Goal: Task Accomplishment & Management: Complete application form

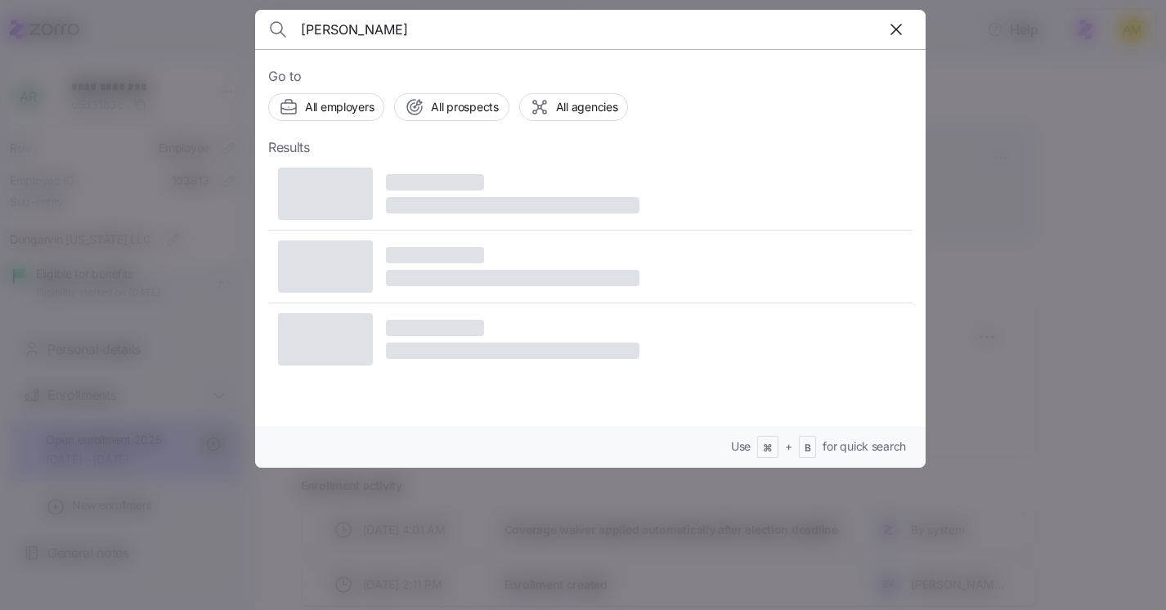
type input "Joyce Quarshie"
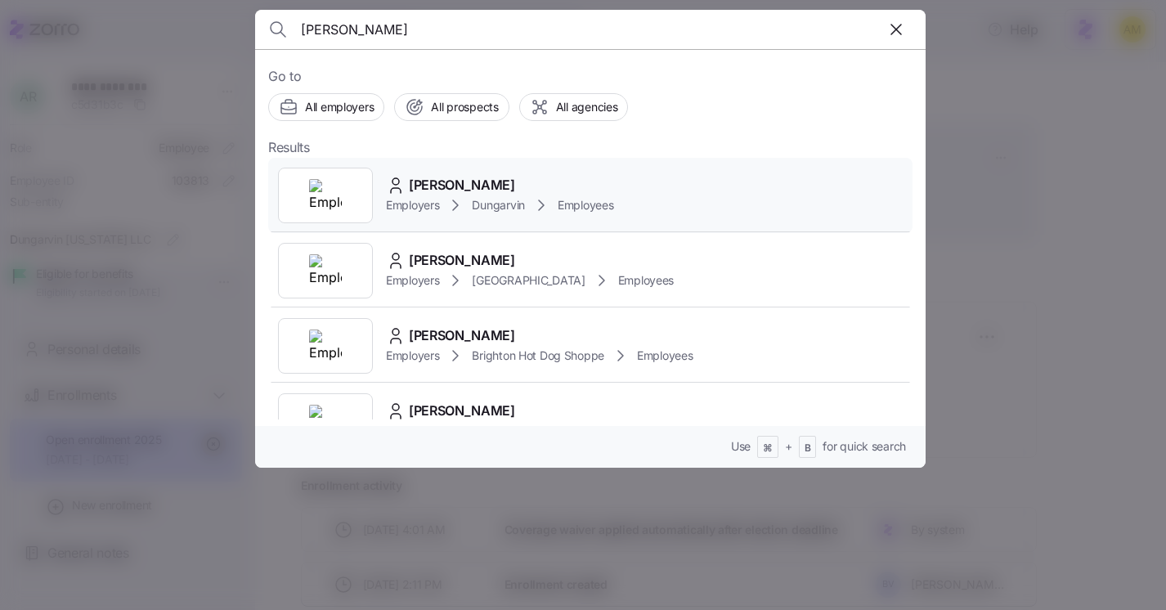
click at [430, 186] on span "Joyce Quarshie" at bounding box center [462, 185] width 106 height 20
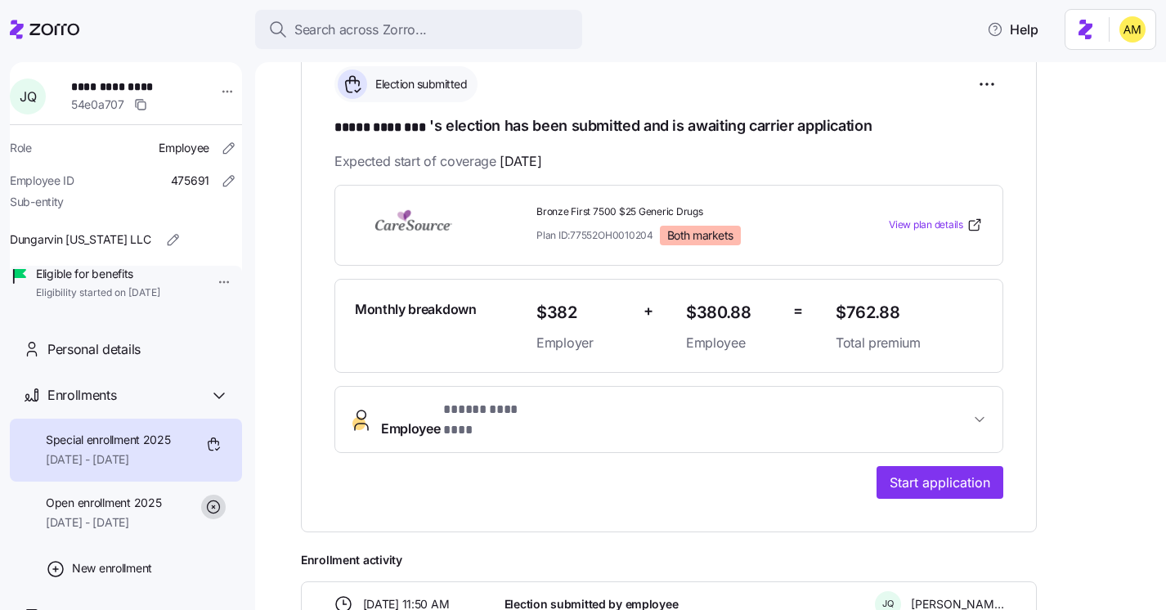
scroll to position [249, 0]
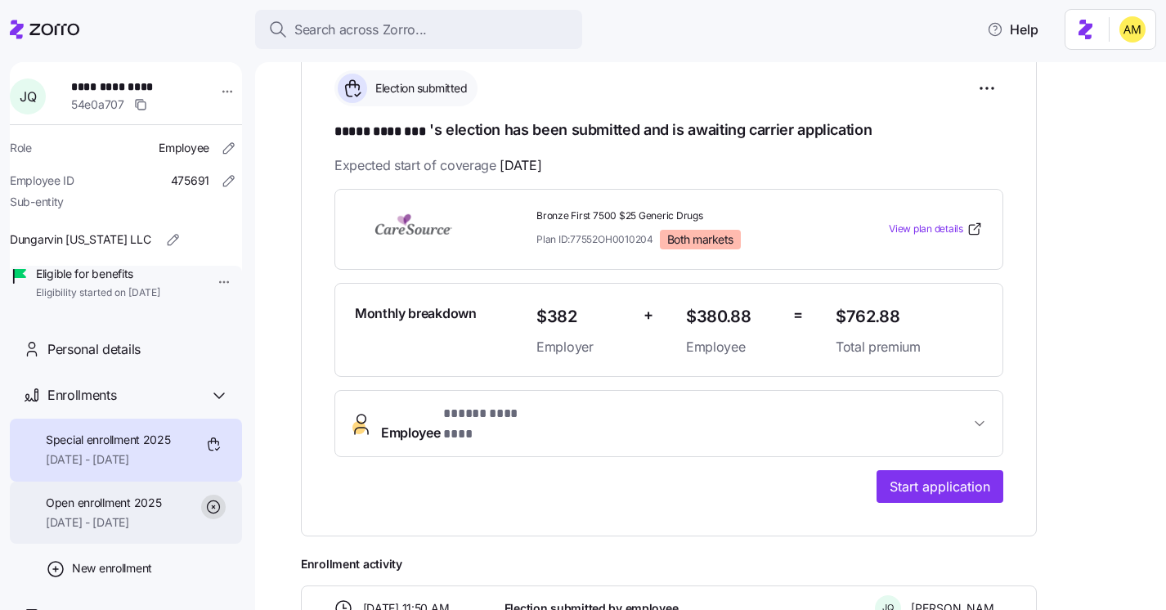
click at [105, 531] on span "09/01/2025 - 12/31/2025" at bounding box center [103, 522] width 115 height 16
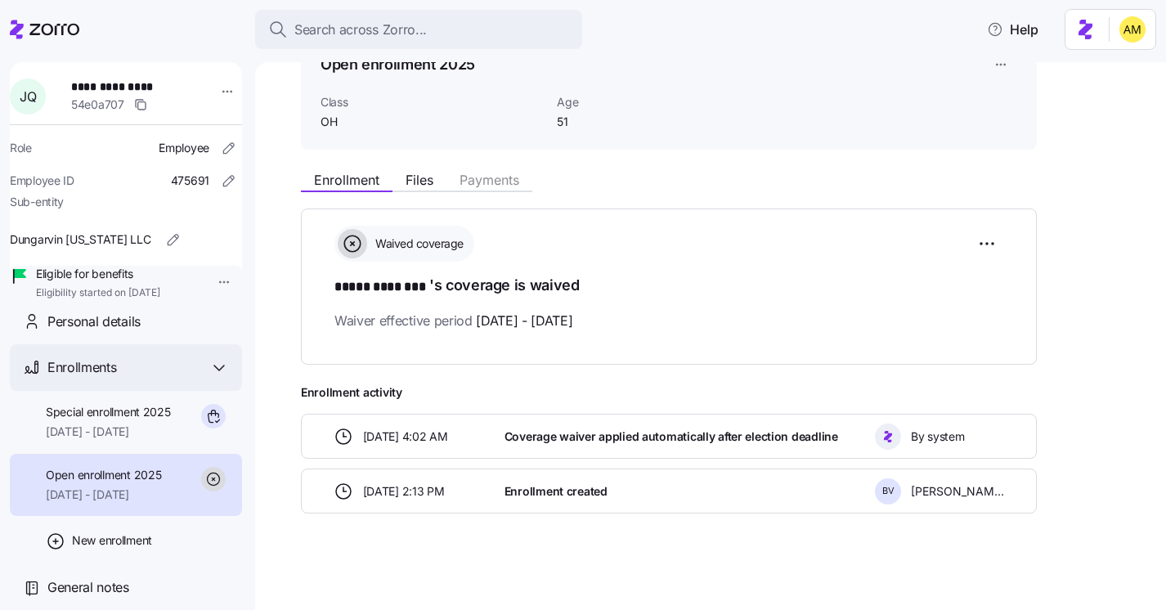
scroll to position [51, 0]
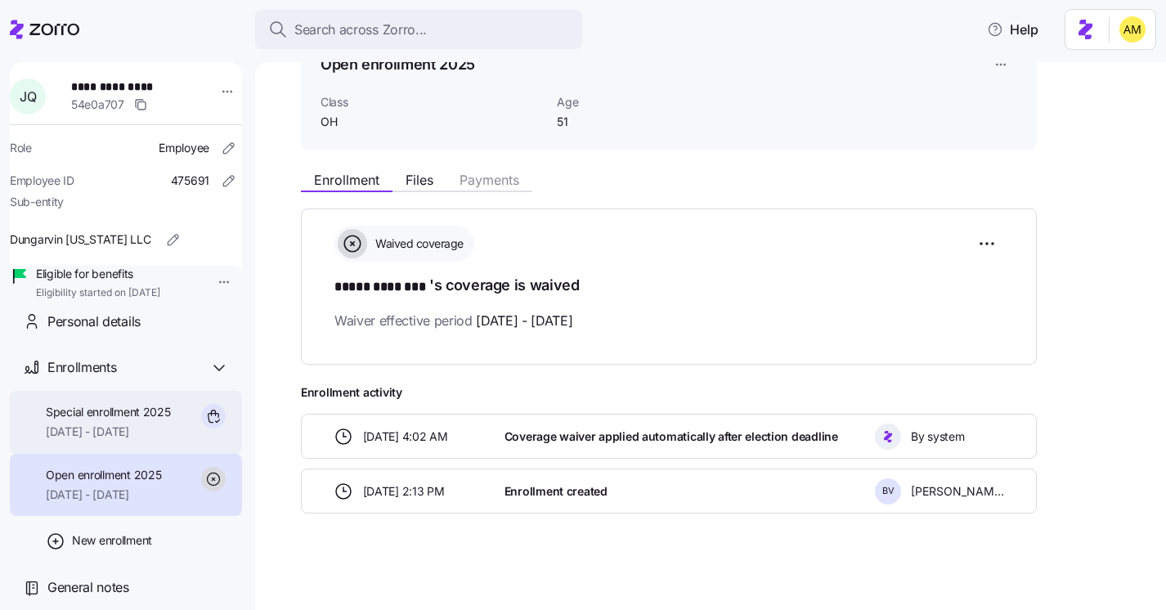
click at [151, 424] on span "10/01/2025 - 12/31/2025" at bounding box center [108, 432] width 125 height 16
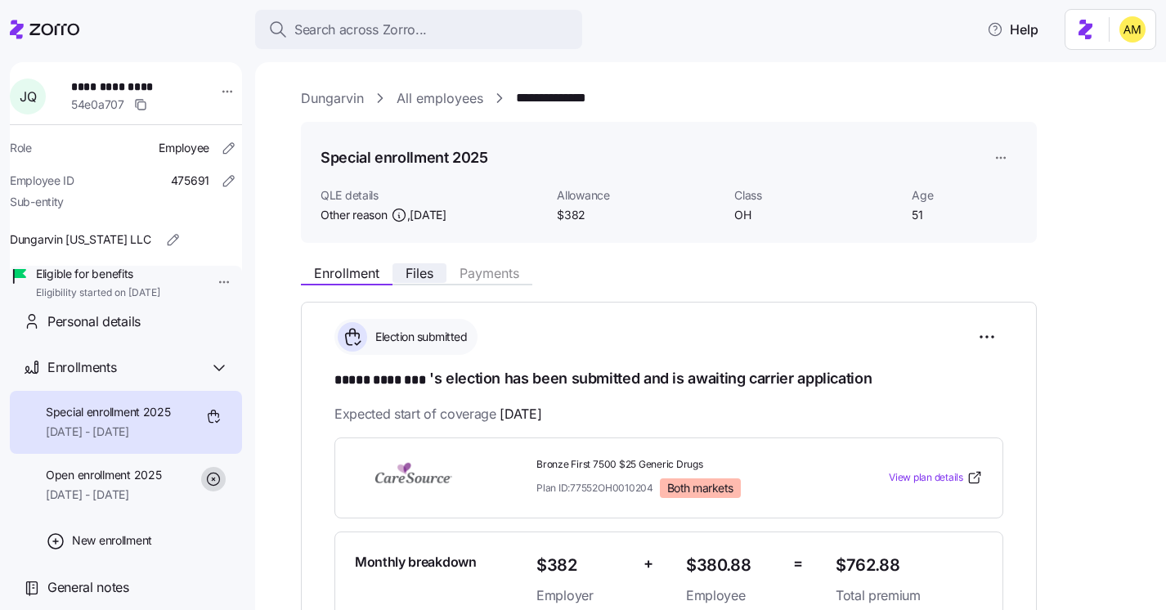
click at [420, 275] on span "Files" at bounding box center [420, 273] width 28 height 13
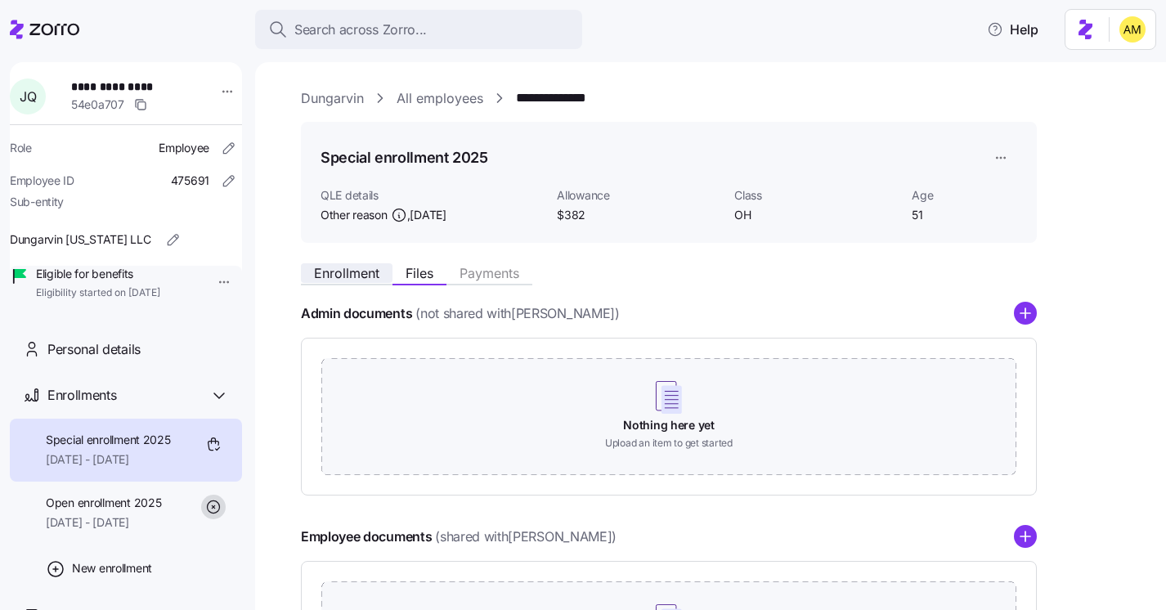
click at [357, 280] on span "Enrollment" at bounding box center [346, 273] width 65 height 13
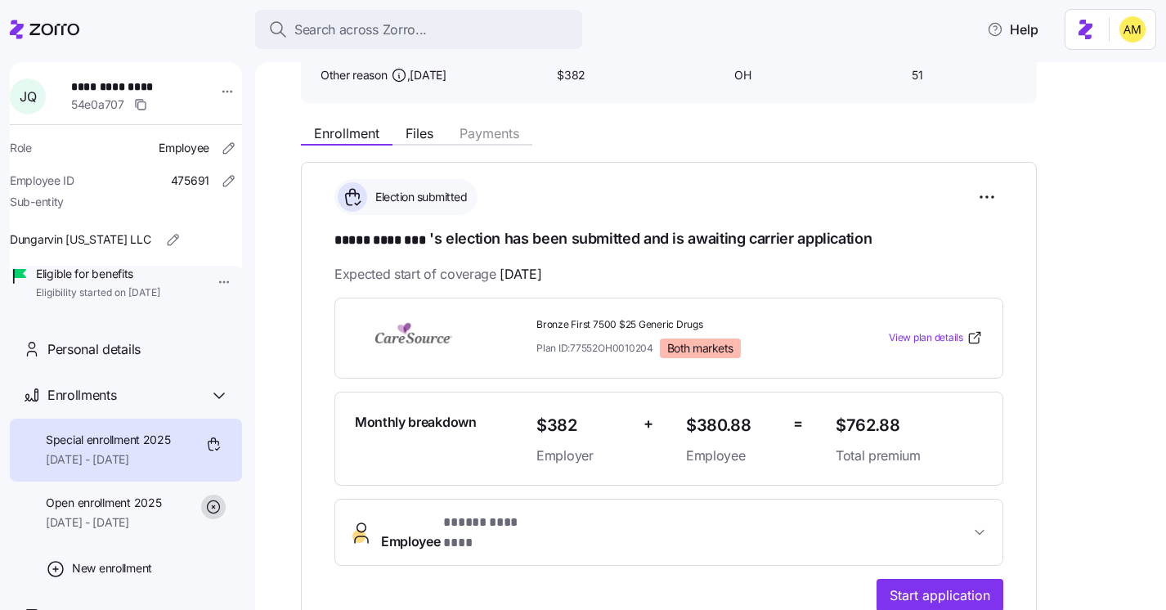
scroll to position [407, 0]
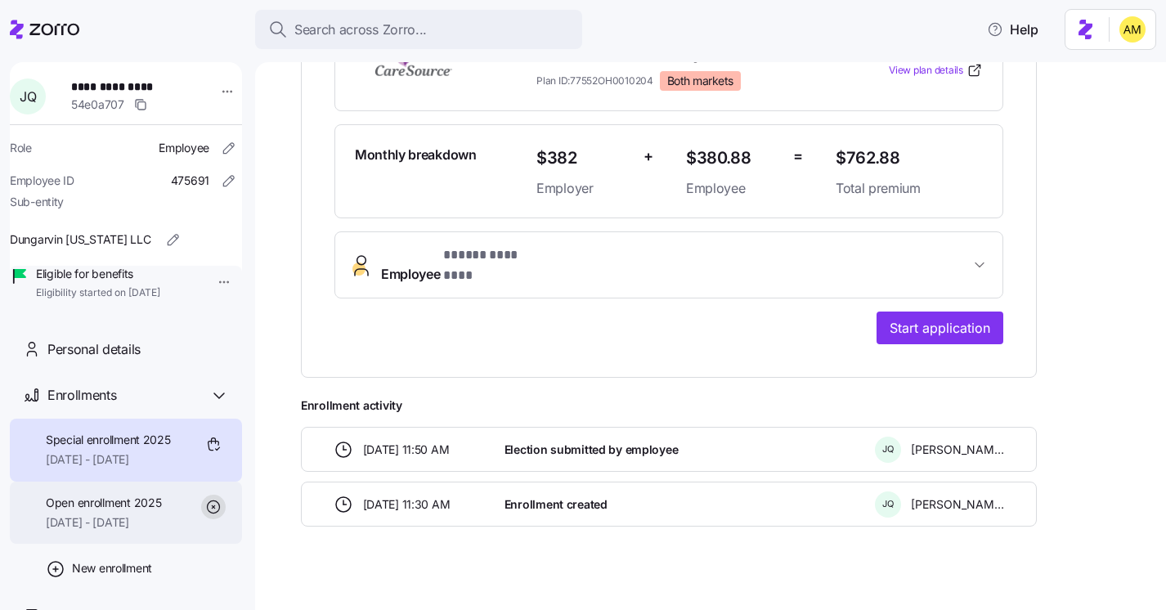
click at [92, 531] on div "Open enrollment 2025 09/01/2025 - 12/31/2025" at bounding box center [103, 513] width 115 height 37
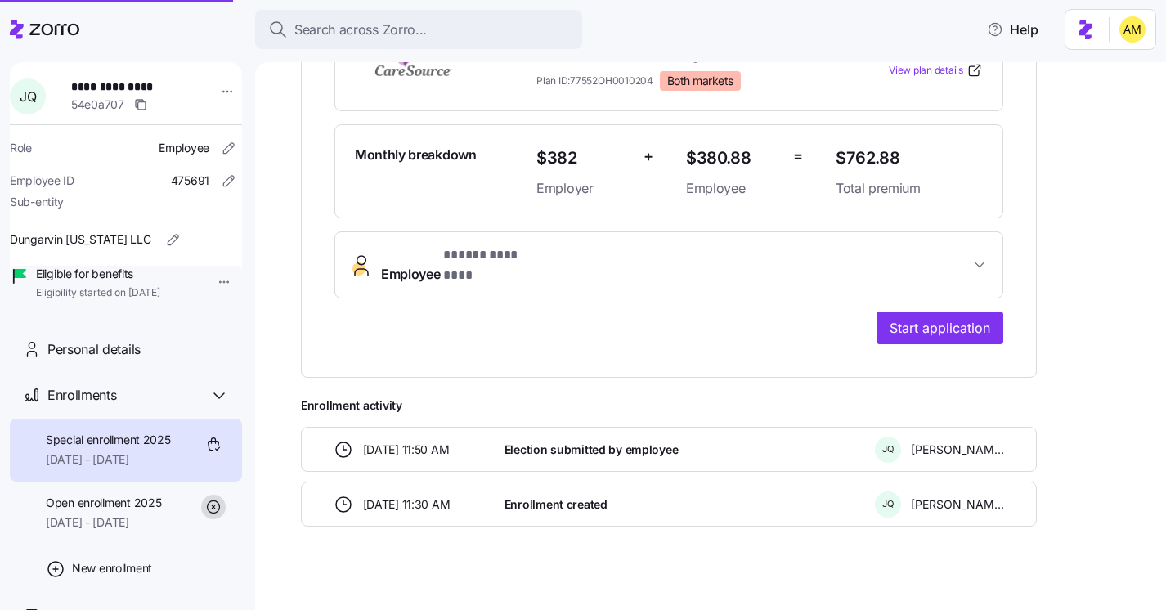
scroll to position [93, 0]
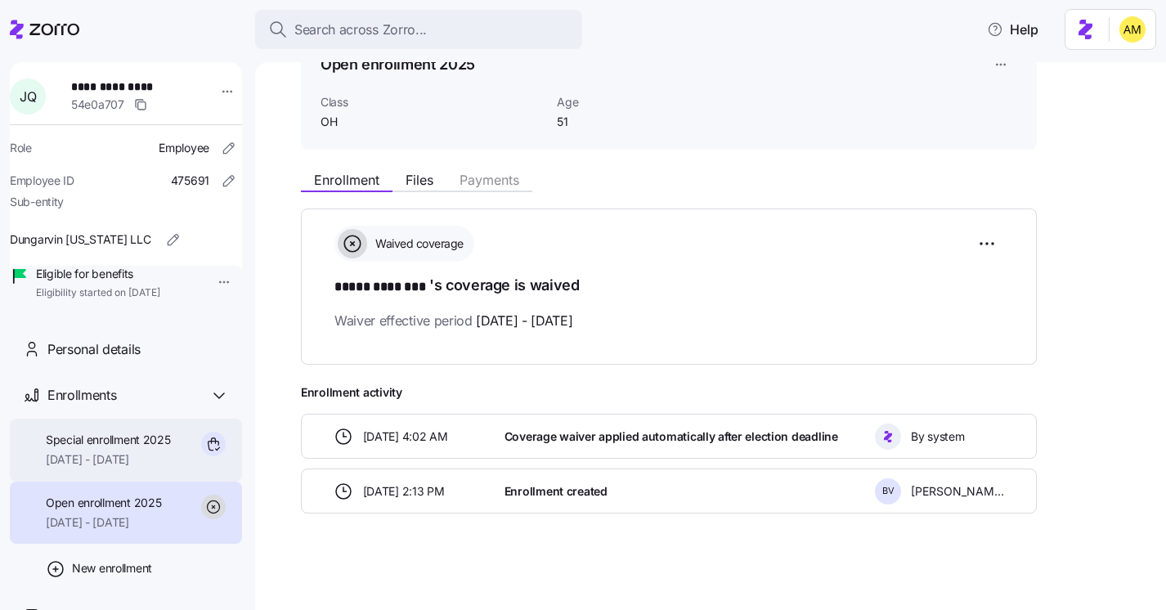
click at [122, 468] on span "[DATE] - [DATE]" at bounding box center [108, 459] width 125 height 16
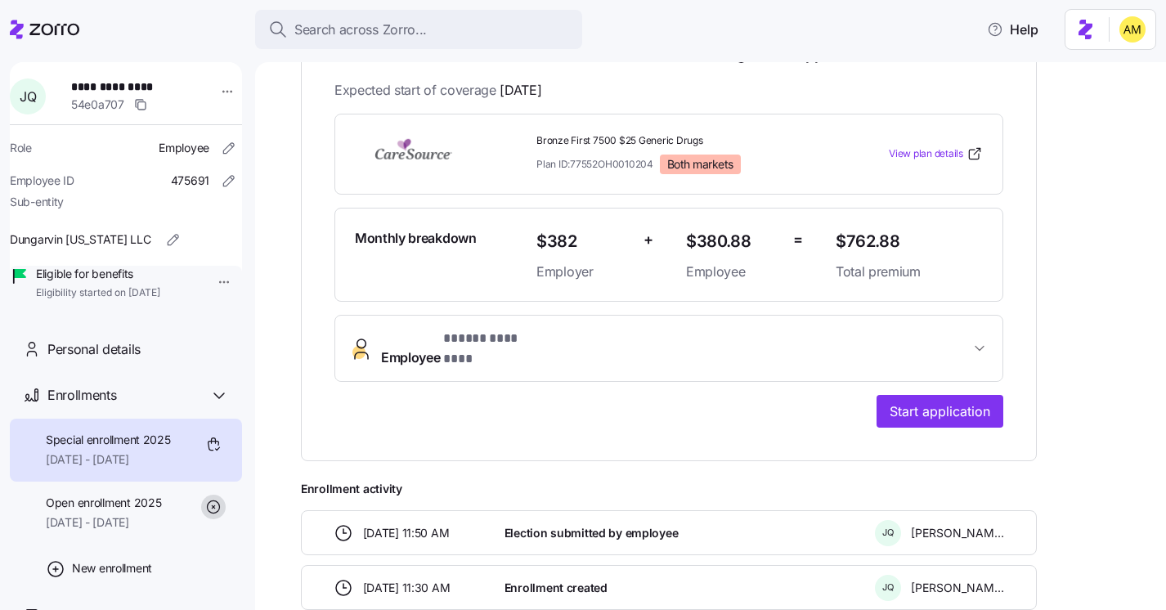
scroll to position [276, 0]
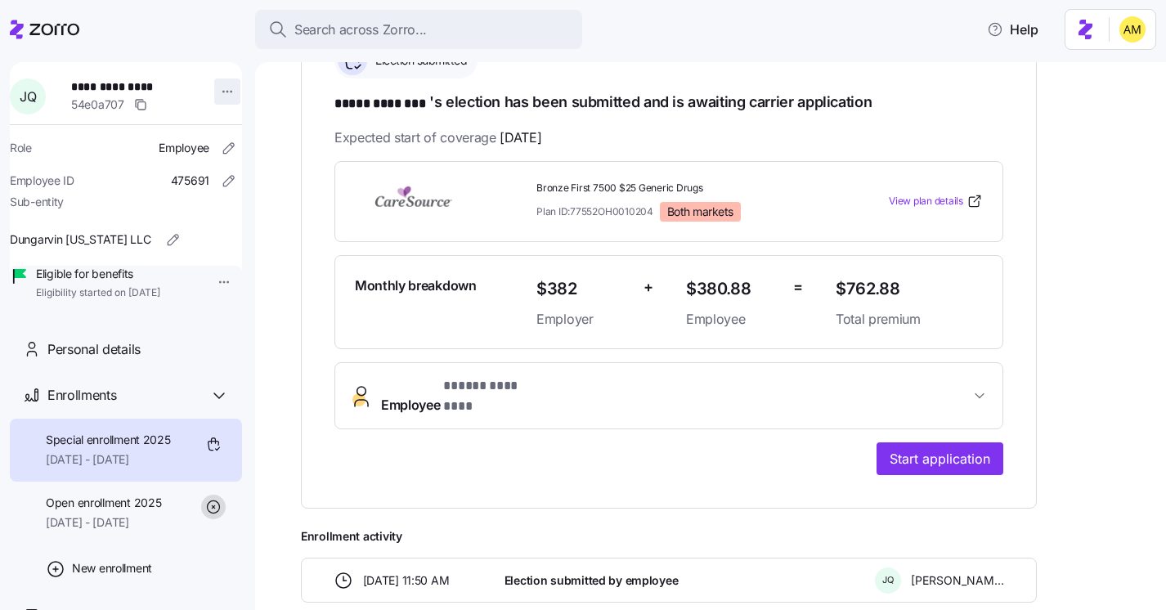
click at [220, 87] on html "**********" at bounding box center [583, 300] width 1166 height 600
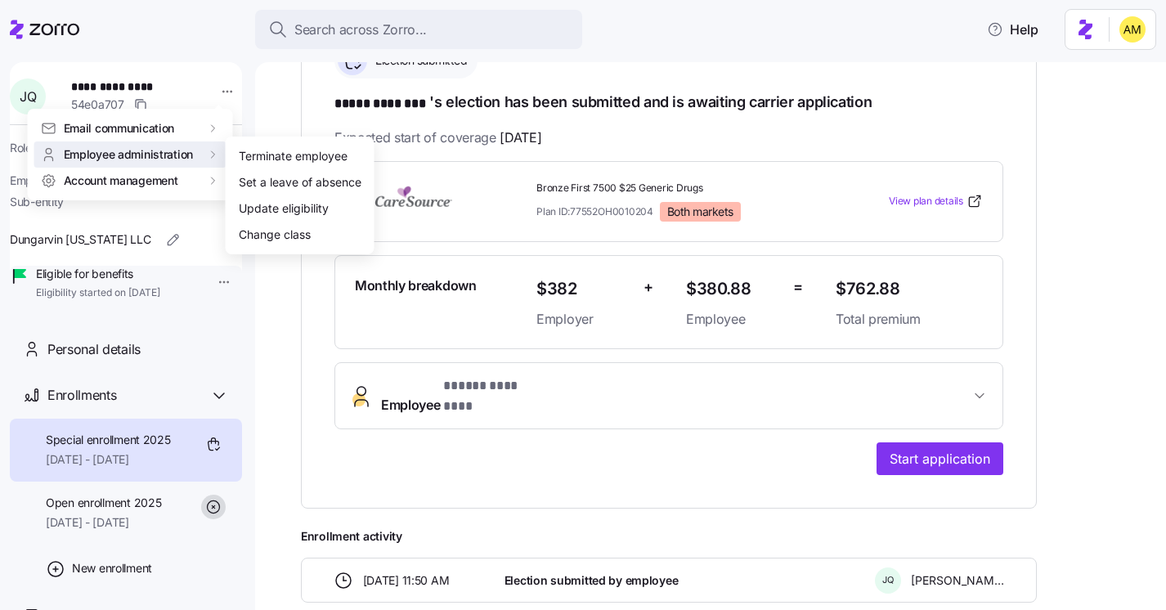
click at [302, 338] on html "**********" at bounding box center [583, 300] width 1166 height 600
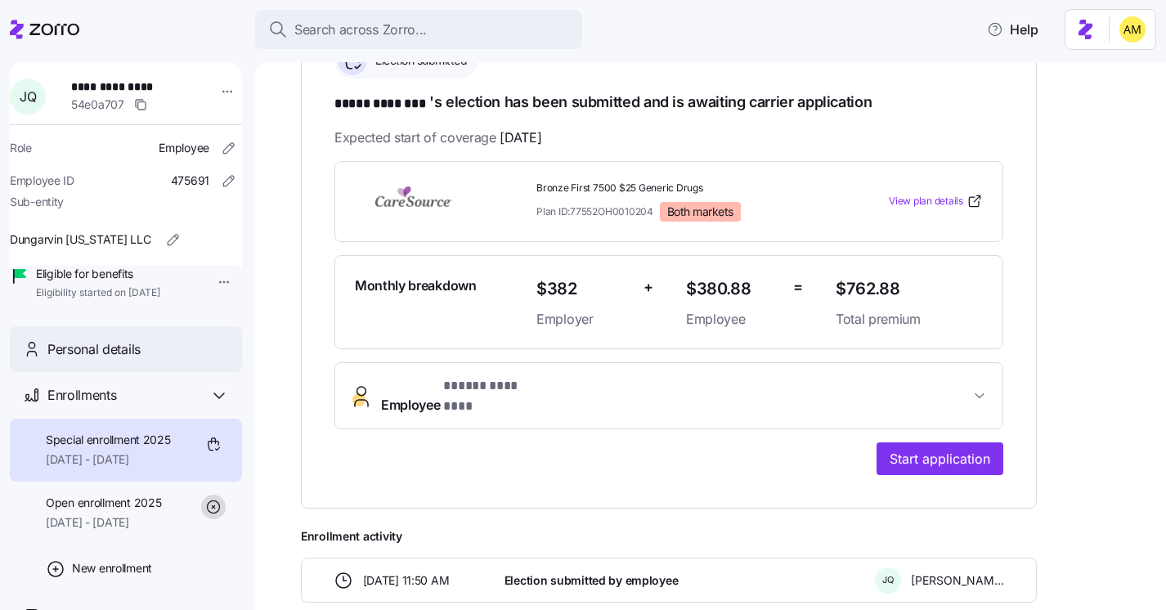
click at [144, 360] on div "Personal details" at bounding box center [138, 349] width 182 height 20
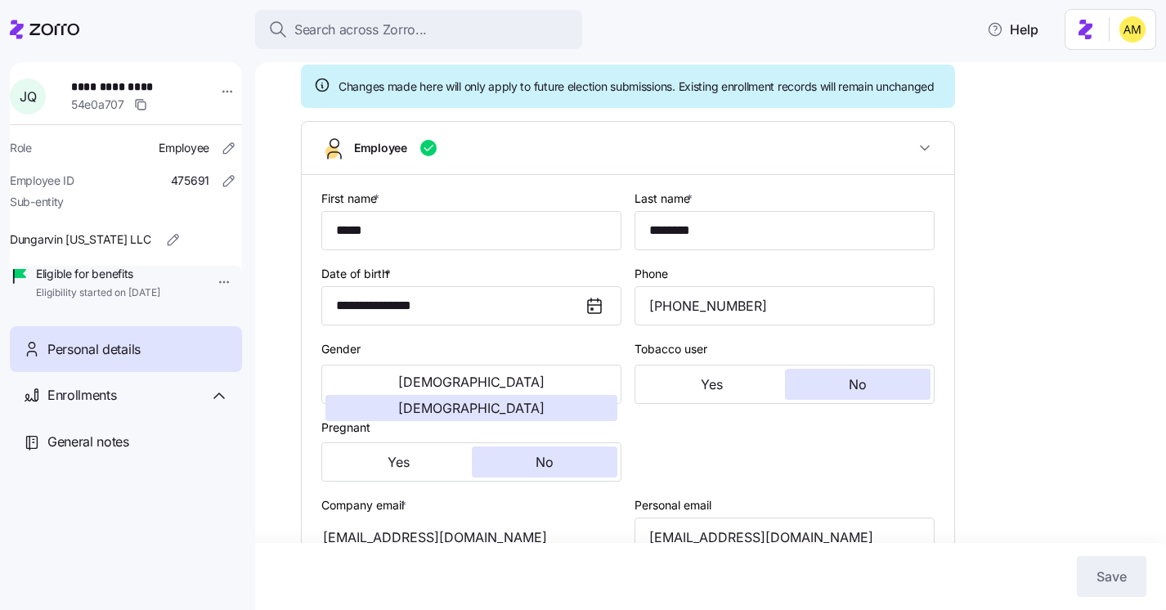
type input "OH"
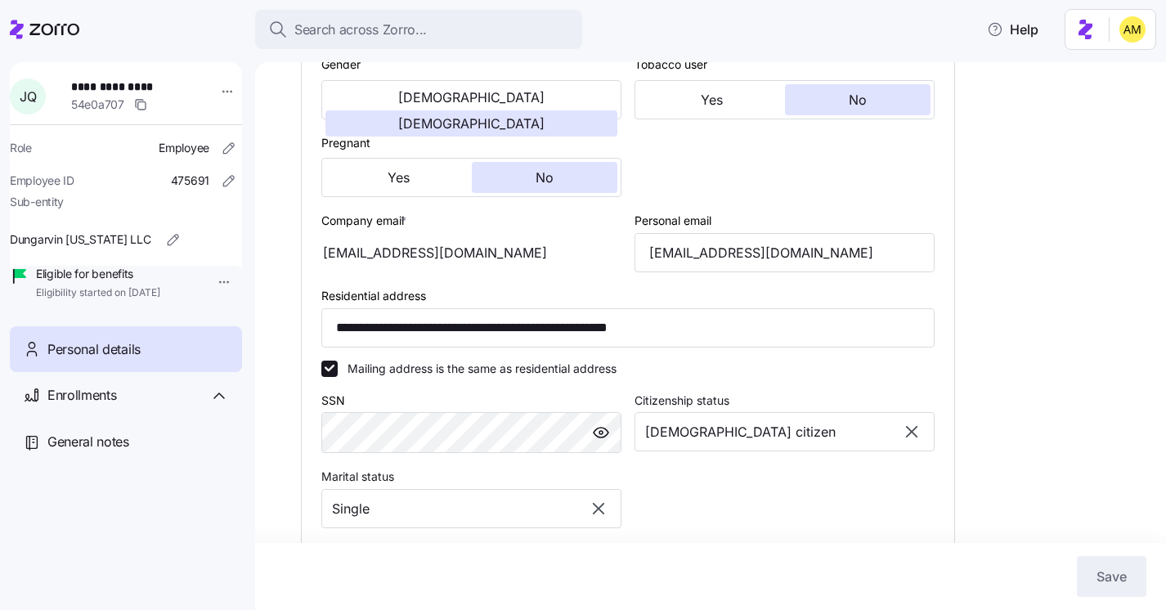
scroll to position [421, 0]
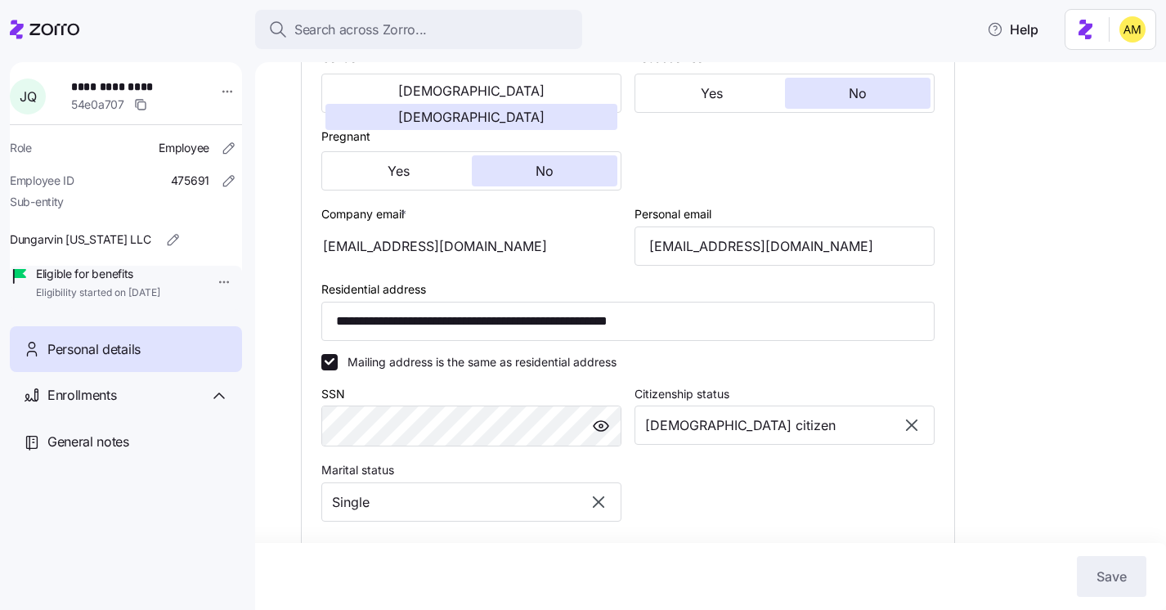
drag, startPoint x: 517, startPoint y: 267, endPoint x: 374, endPoint y: 268, distance: 142.3
click at [374, 266] on div "ladyjoycequarshie@gmail.com" at bounding box center [471, 245] width 300 height 39
drag, startPoint x: 850, startPoint y: 265, endPoint x: 643, endPoint y: 262, distance: 207.7
click at [643, 262] on input "ladyjoycequarshie@gmail.com" at bounding box center [784, 245] width 300 height 39
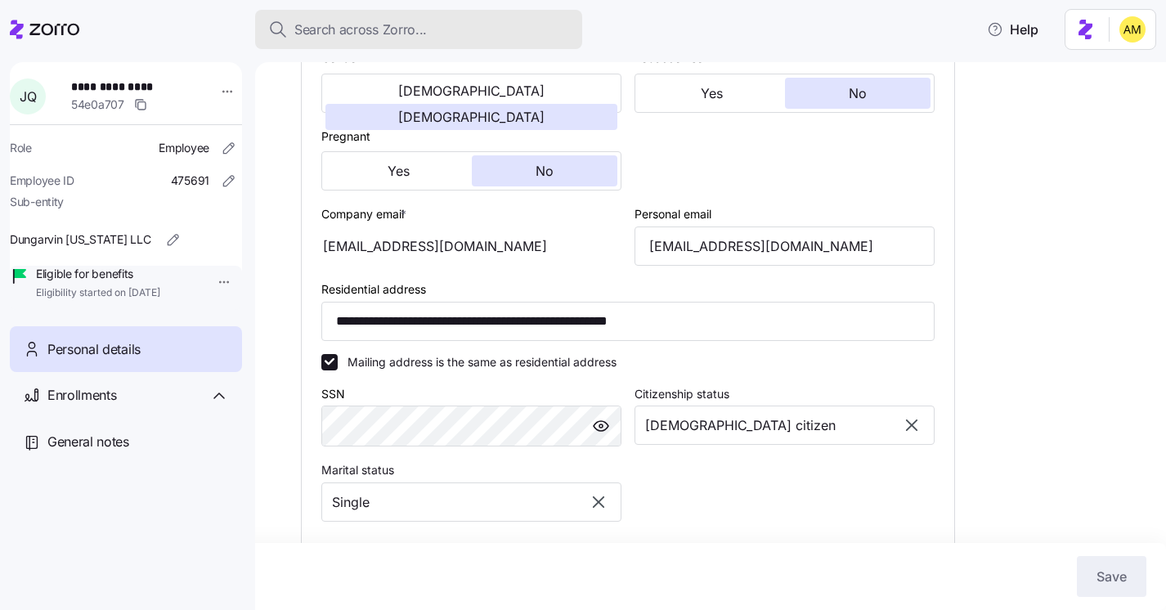
click at [356, 20] on span "Search across Zorro..." at bounding box center [360, 30] width 132 height 20
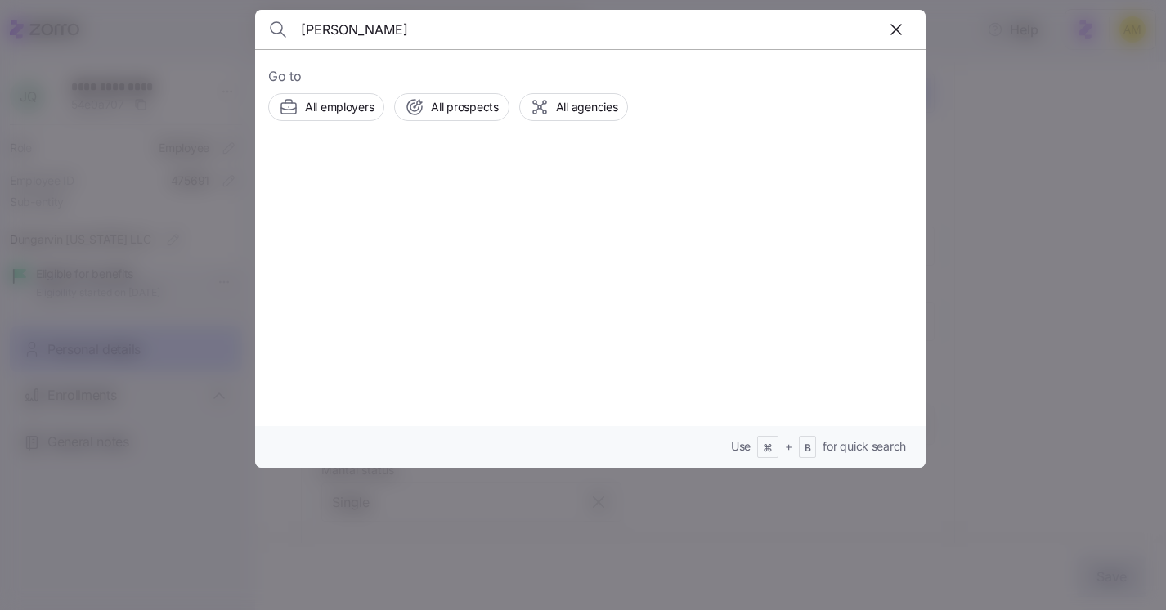
type input "Amare Shager"
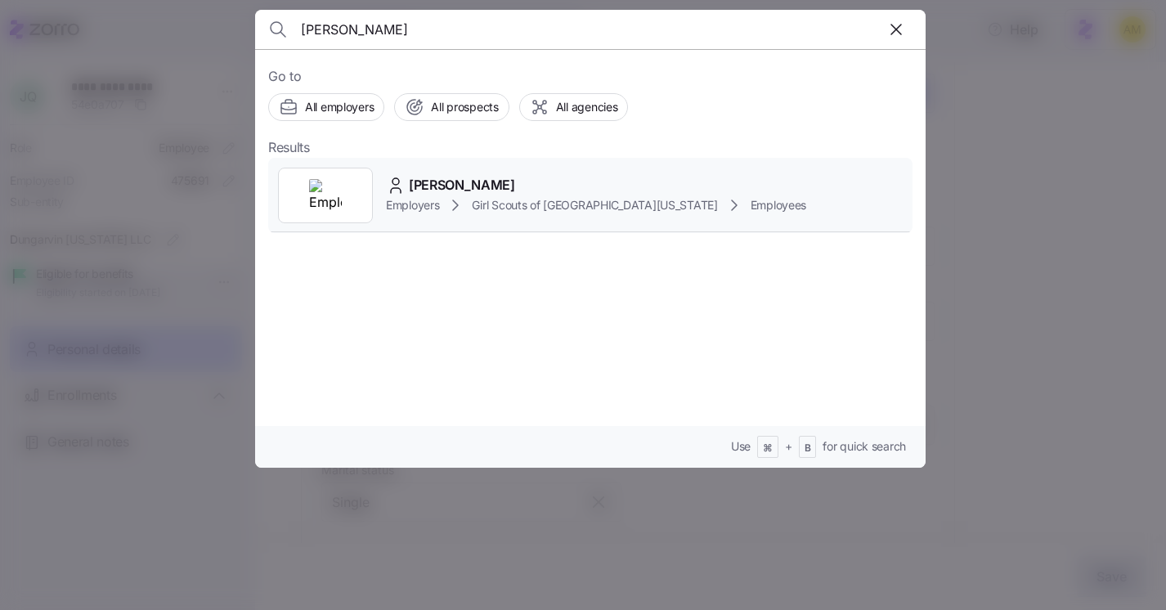
click at [439, 190] on span "Amare Shager" at bounding box center [462, 185] width 106 height 20
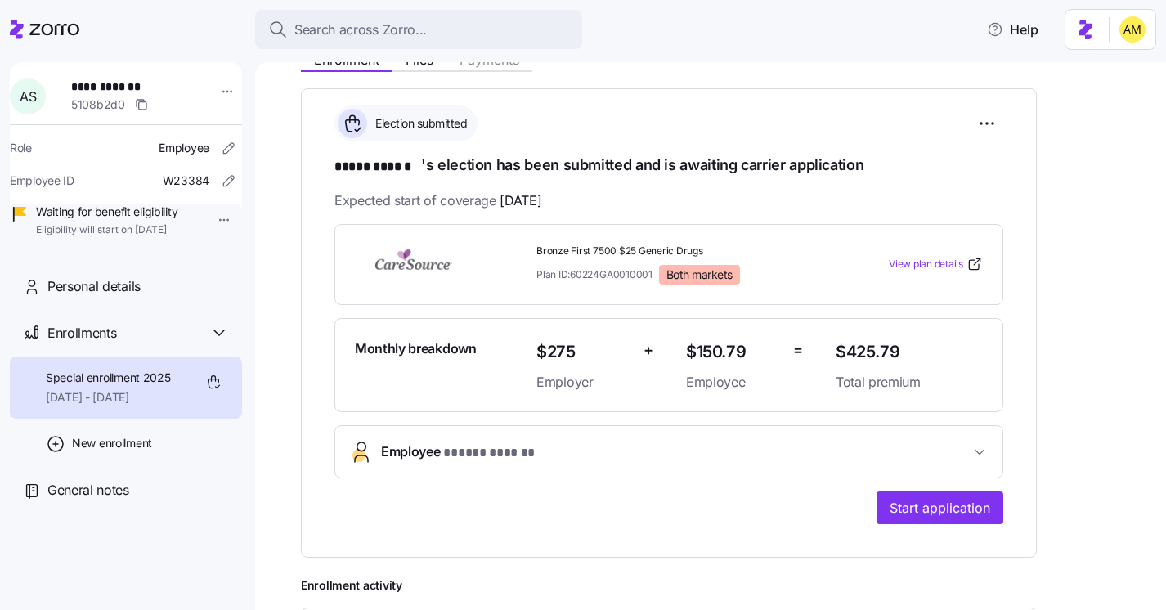
scroll to position [212, 0]
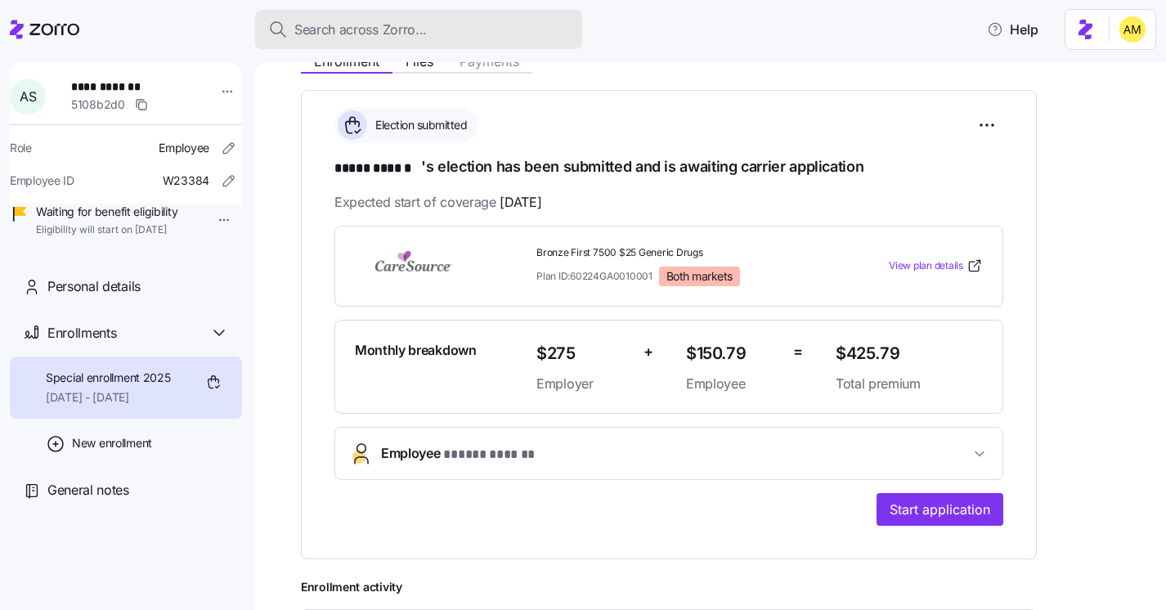
click at [357, 33] on span "Search across Zorro..." at bounding box center [360, 30] width 132 height 20
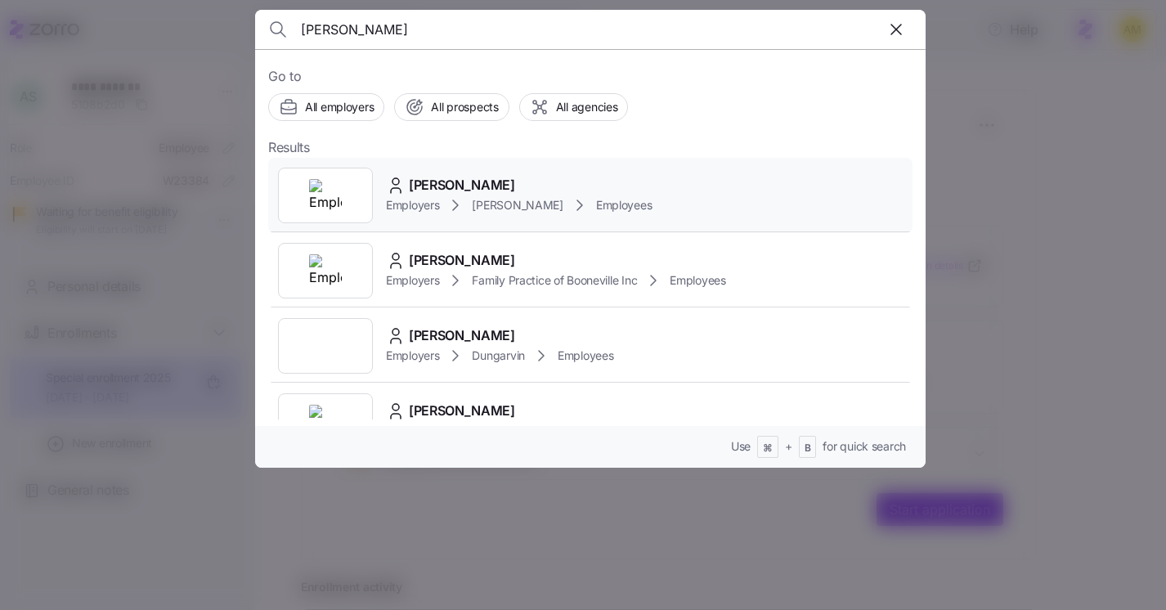
type input "Heather Bardin"
click at [482, 205] on span "Kim Cox" at bounding box center [517, 205] width 91 height 16
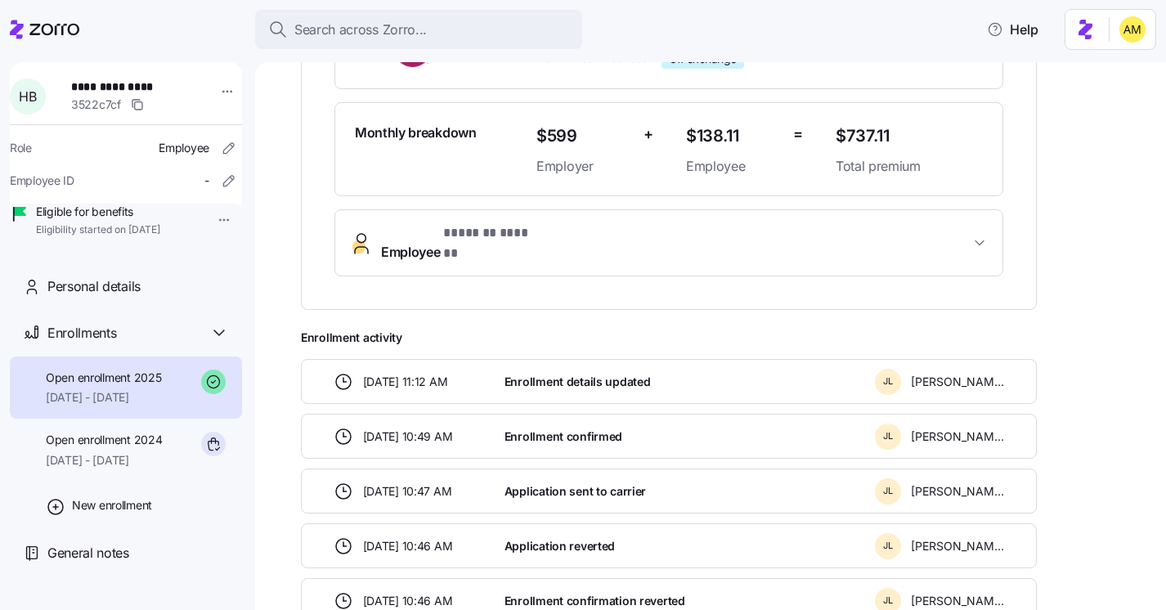
scroll to position [435, 0]
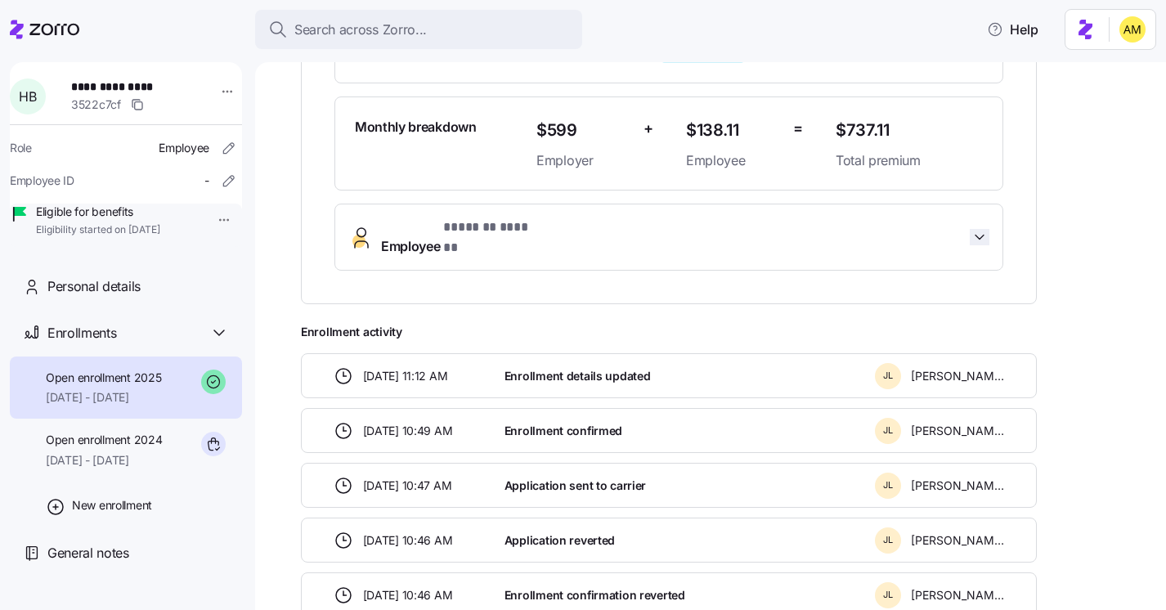
click at [972, 235] on icon "button" at bounding box center [979, 237] width 16 height 16
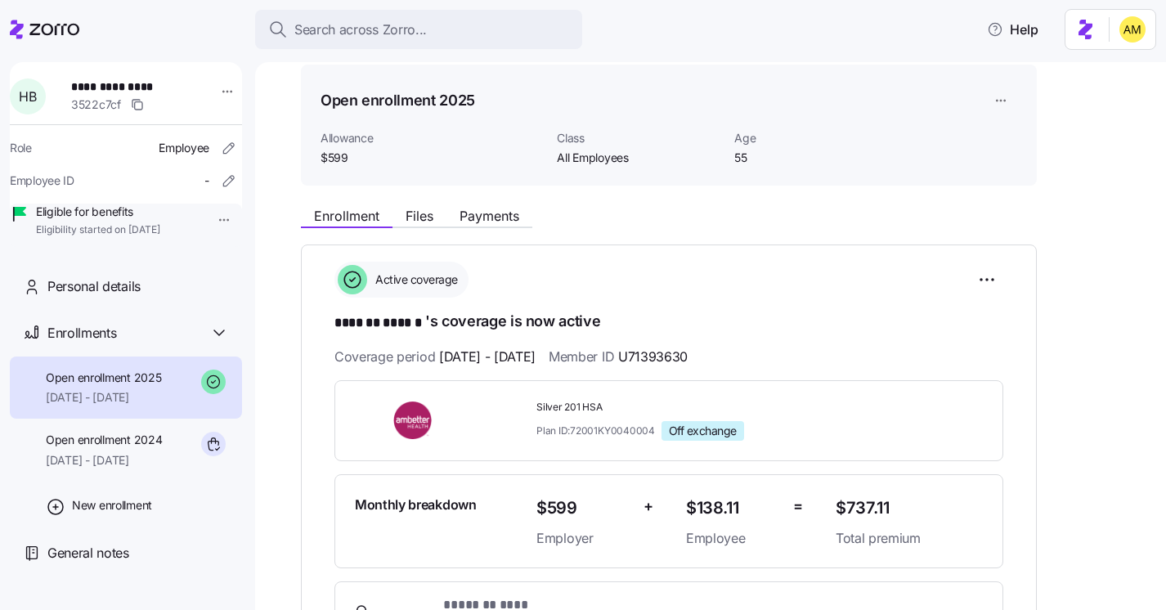
scroll to position [0, 0]
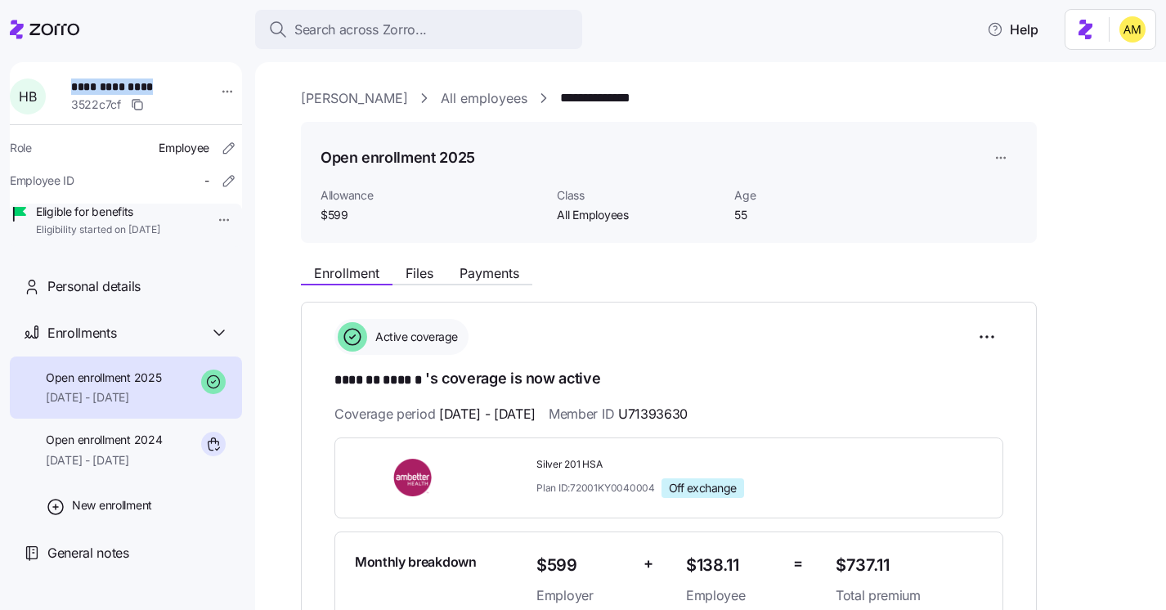
drag, startPoint x: 173, startPoint y: 88, endPoint x: 74, endPoint y: 89, distance: 98.1
click at [74, 89] on div "**********" at bounding box center [136, 96] width 143 height 49
copy span "**********"
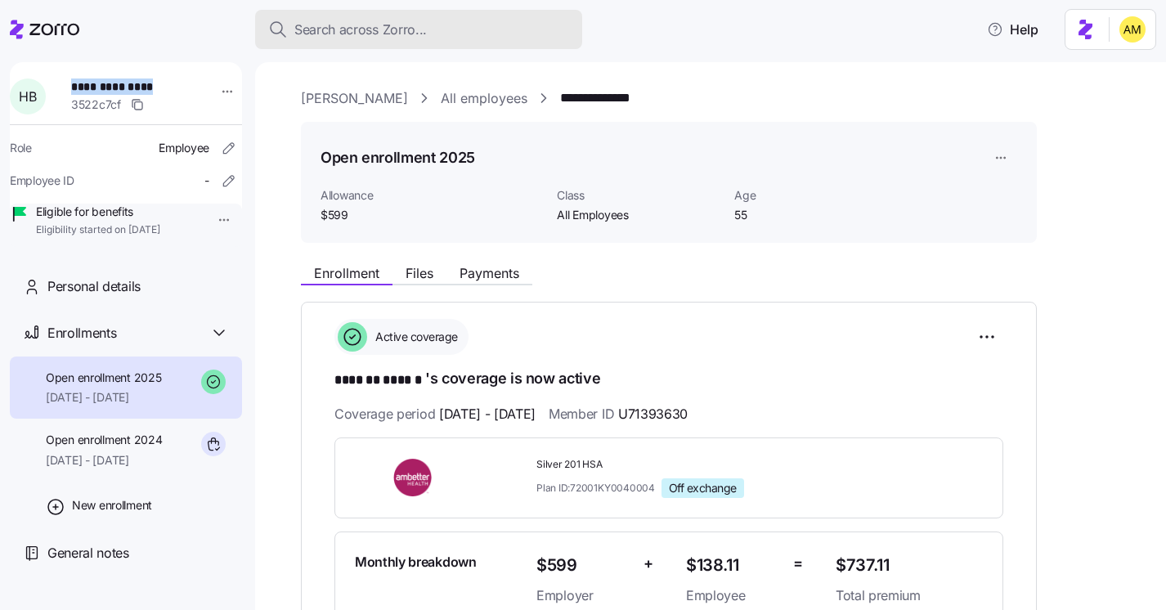
click at [331, 47] on button "Search across Zorro..." at bounding box center [418, 29] width 327 height 39
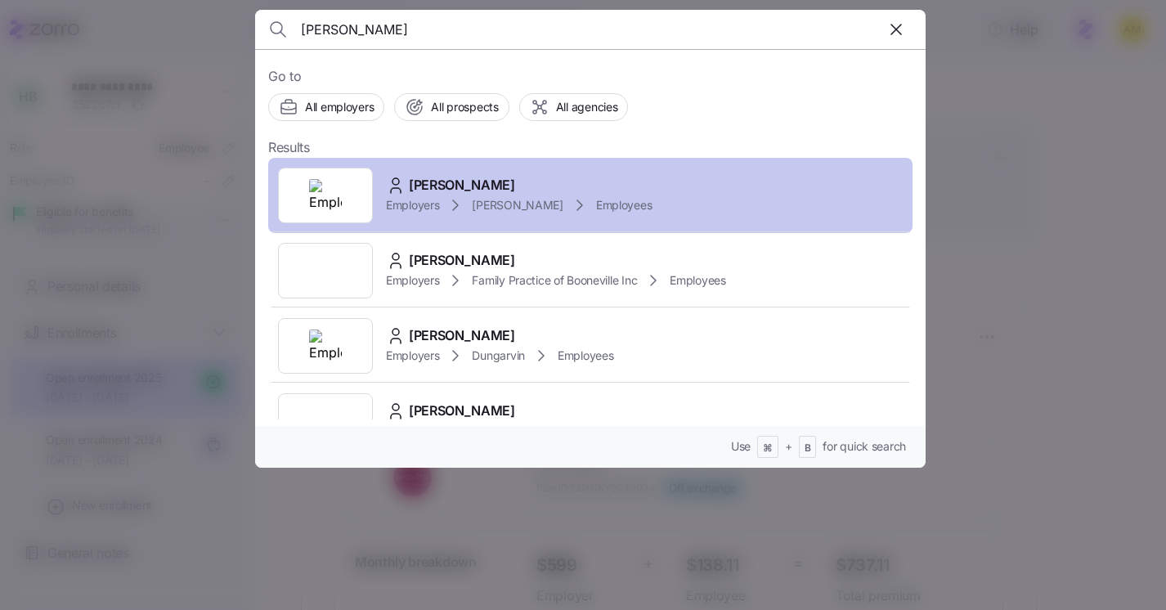
type input "Heather Bardin"
click at [498, 191] on span "Heather Bardin" at bounding box center [462, 185] width 106 height 20
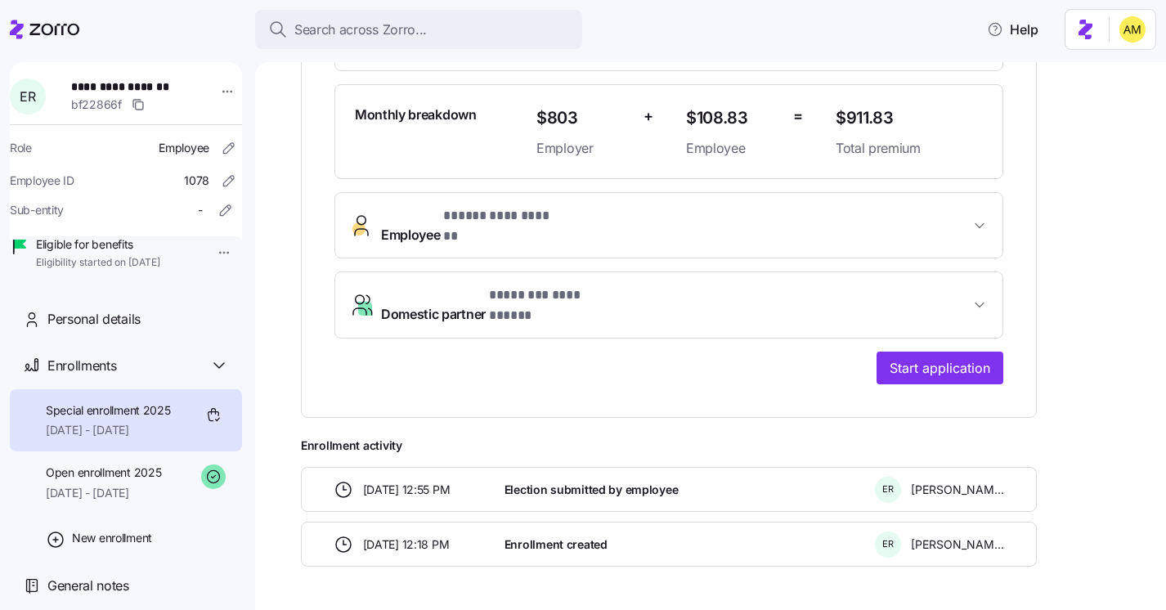
scroll to position [465, 0]
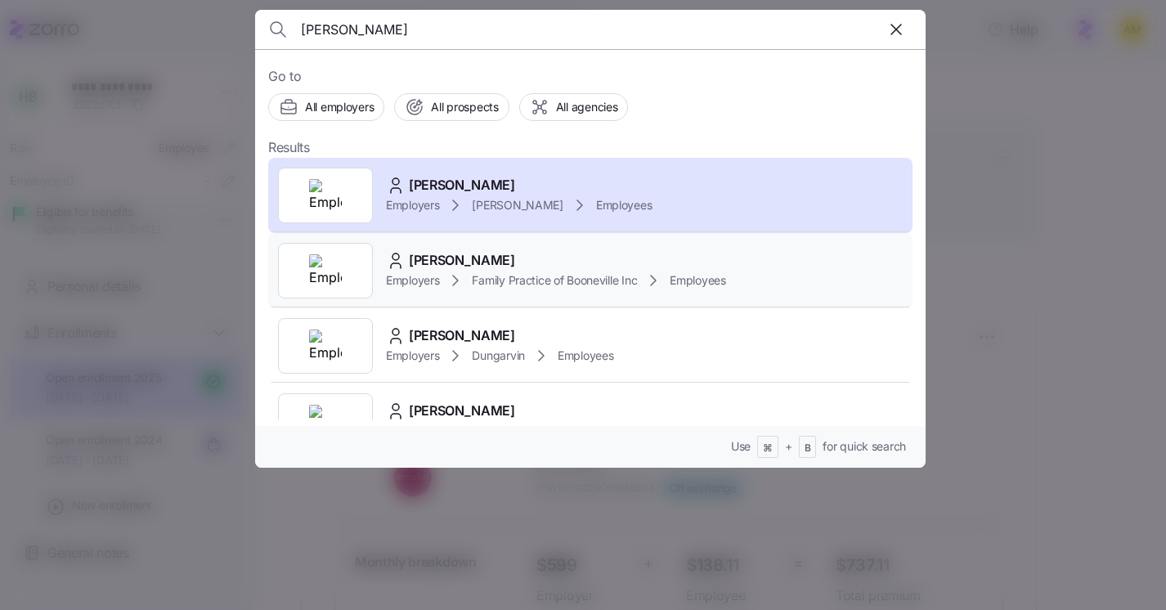
type input "[PERSON_NAME]"
click at [555, 280] on span "Family Practice of Booneville Inc" at bounding box center [554, 280] width 165 height 16
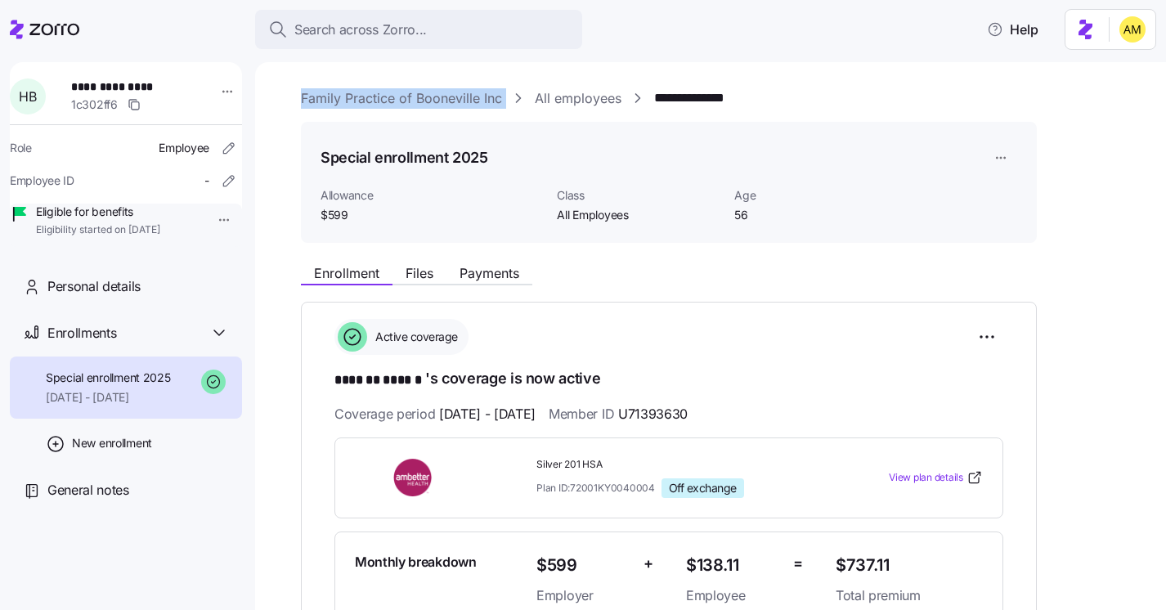
drag, startPoint x: 506, startPoint y: 99, endPoint x: 292, endPoint y: 92, distance: 214.3
click at [292, 92] on div "**********" at bounding box center [710, 336] width 911 height 548
copy div "Family Practice of Booneville Inc"
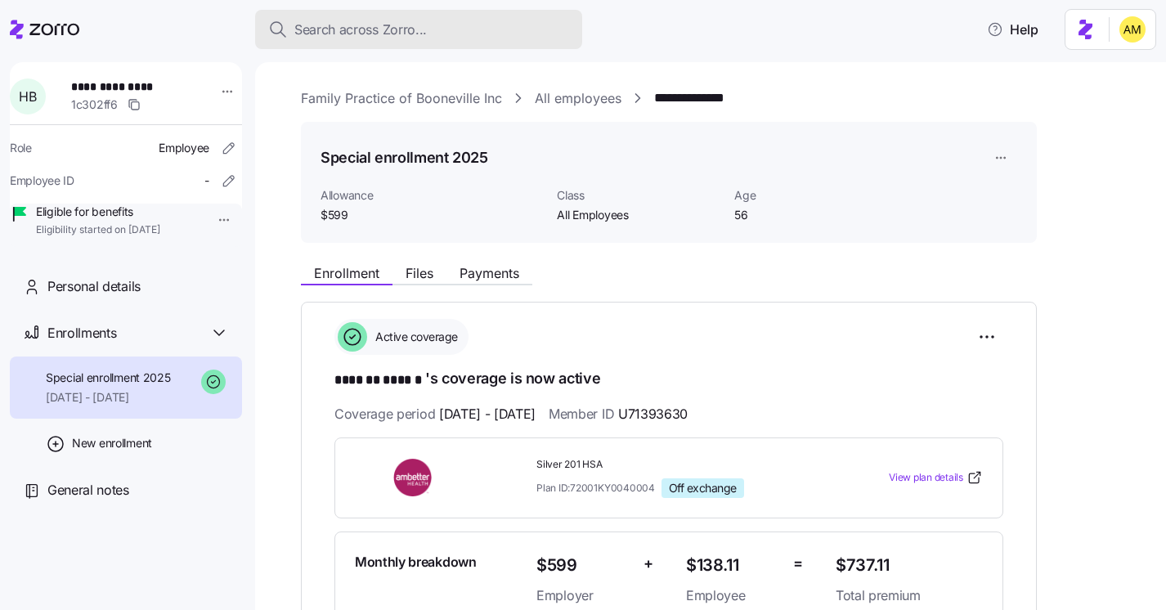
click at [357, 29] on span "Search across Zorro..." at bounding box center [360, 30] width 132 height 20
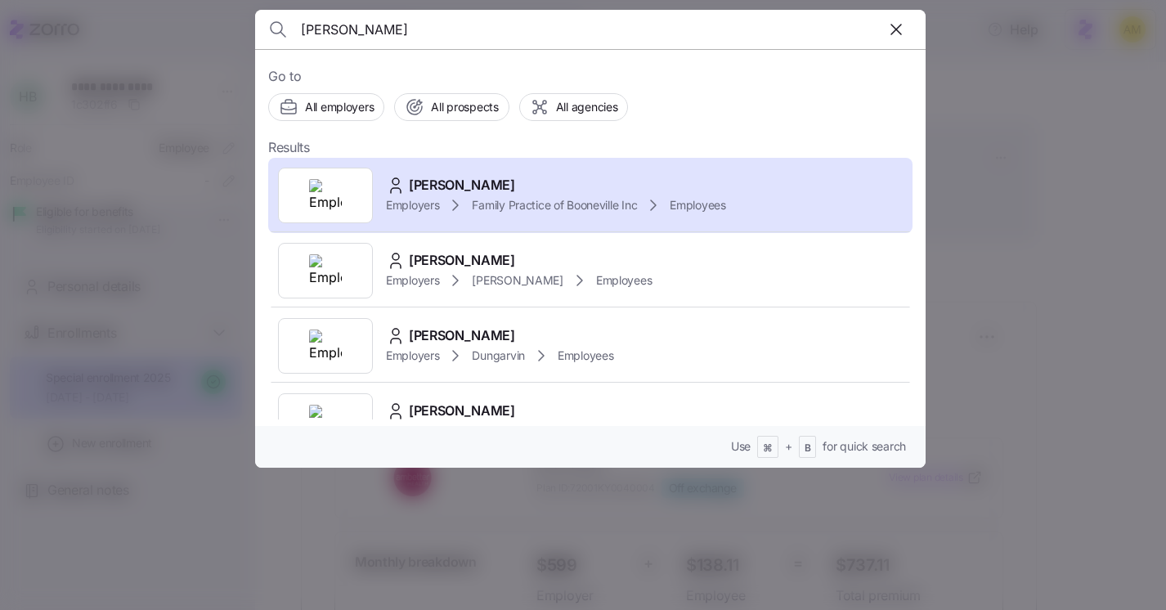
click at [326, 32] on input "healther bardin" at bounding box center [510, 29] width 419 height 39
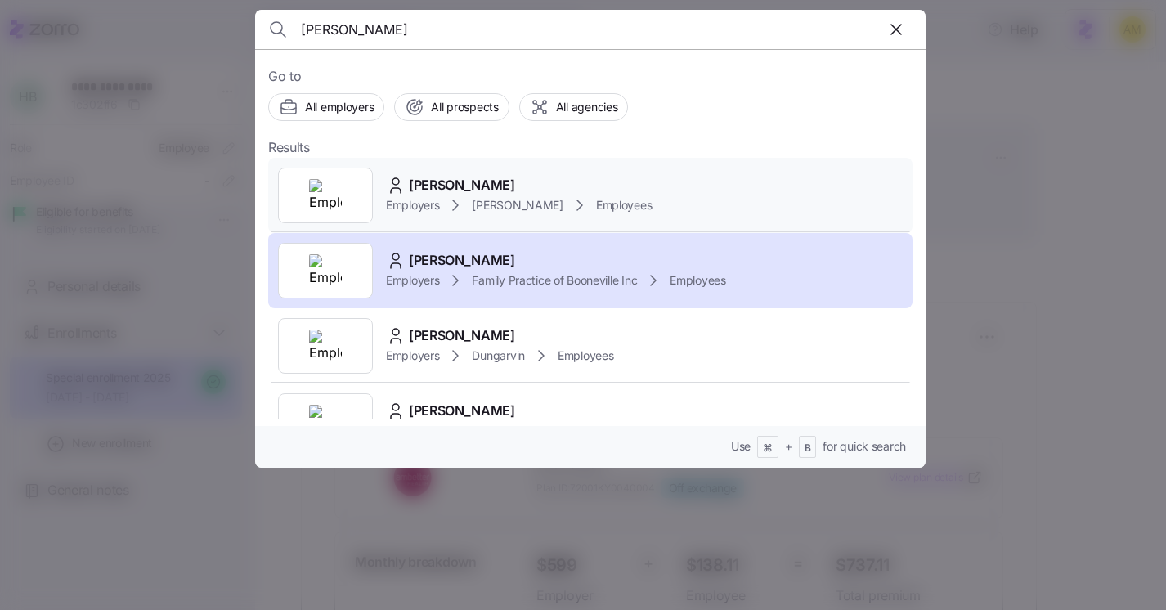
type input "heather bardin"
click at [467, 184] on span "Heather Bardin" at bounding box center [462, 185] width 106 height 20
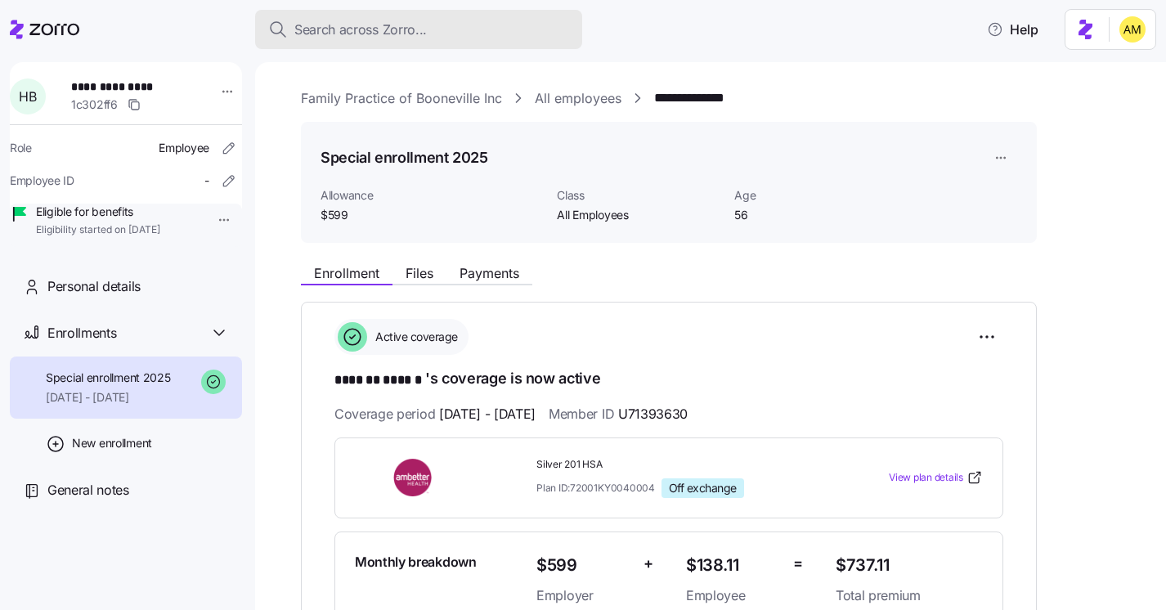
click at [402, 31] on span "Search across Zorro..." at bounding box center [360, 30] width 132 height 20
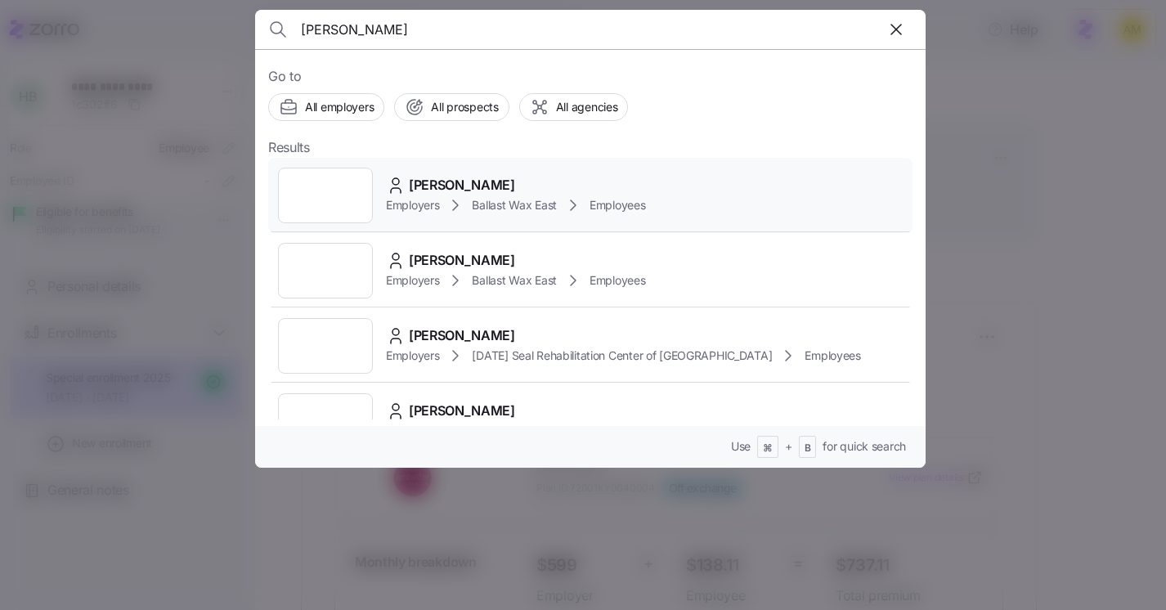
type input "Maria Gavita"
click at [462, 195] on icon at bounding box center [456, 205] width 20 height 20
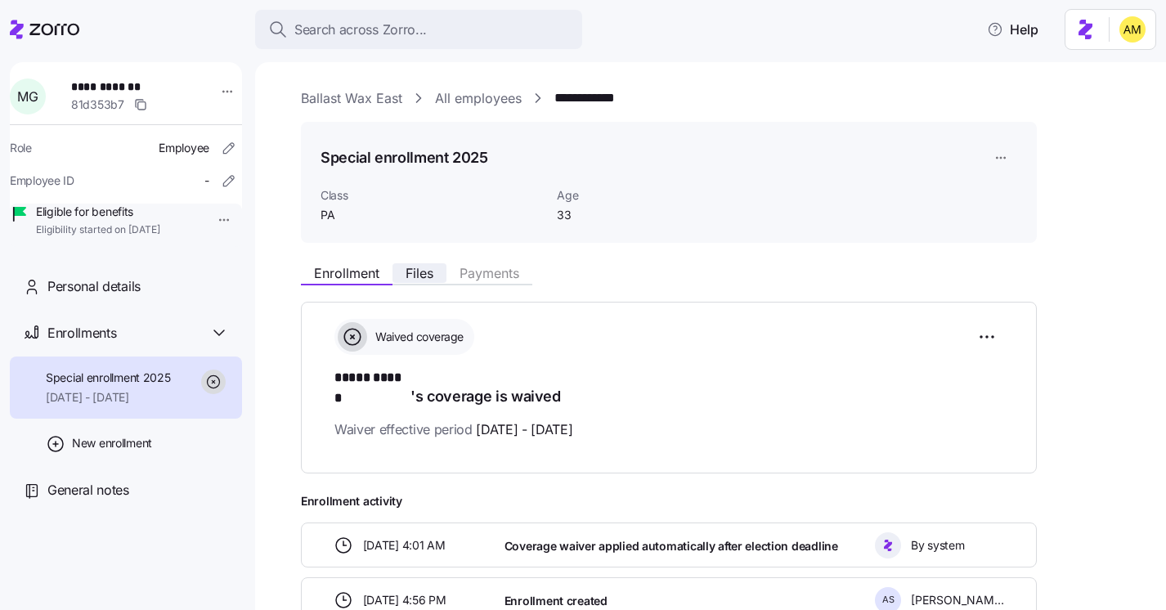
click at [421, 277] on span "Files" at bounding box center [420, 273] width 28 height 13
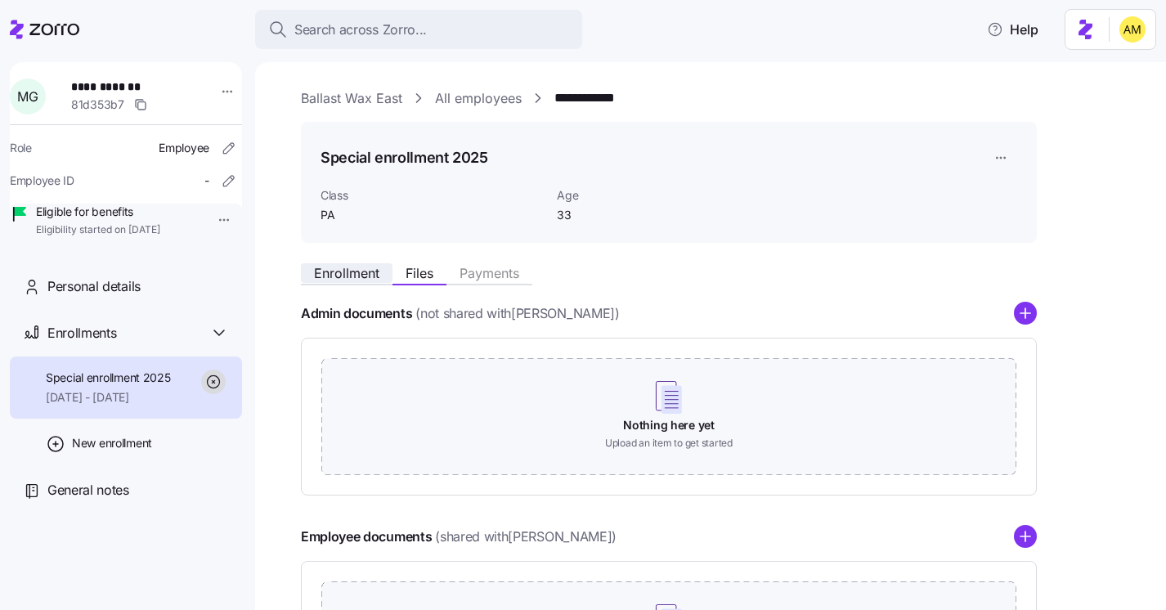
click at [341, 270] on span "Enrollment" at bounding box center [346, 273] width 65 height 13
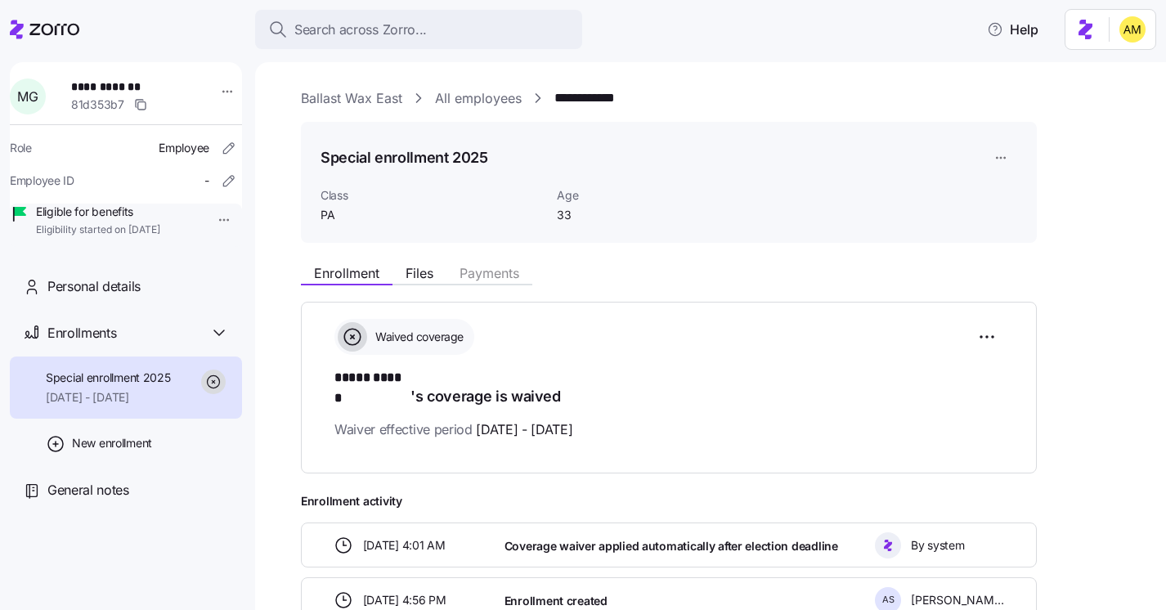
scroll to position [93, 0]
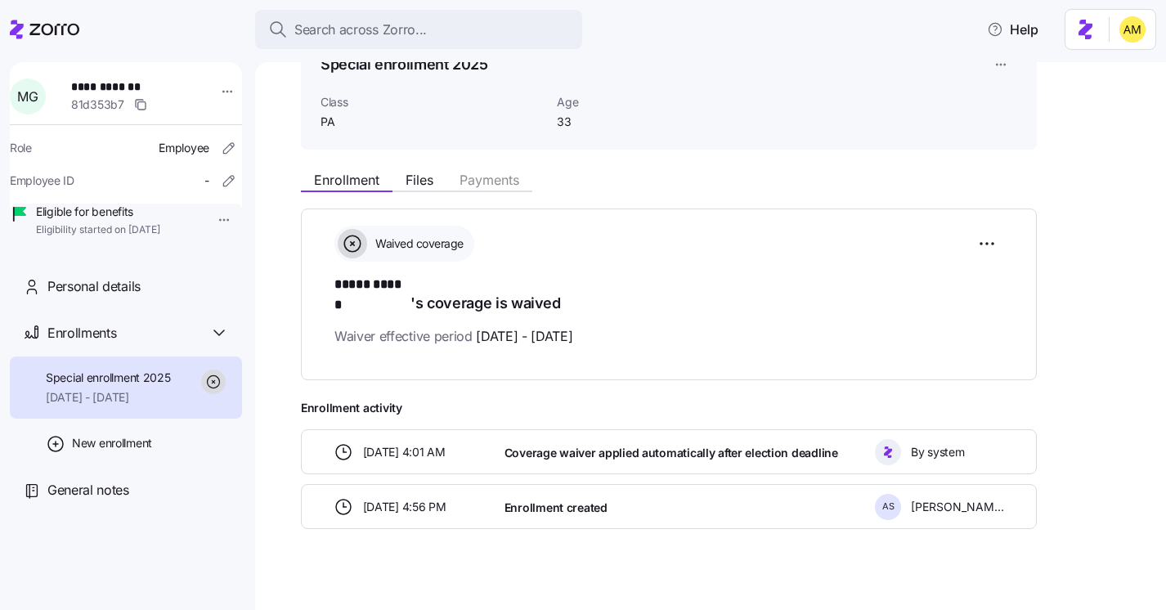
drag, startPoint x: 155, startPoint y: 240, endPoint x: 195, endPoint y: 244, distance: 39.5
click at [160, 237] on span "Eligibility started on 08/01/2025" at bounding box center [98, 230] width 124 height 14
drag, startPoint x: 213, startPoint y: 239, endPoint x: 113, endPoint y: 237, distance: 100.6
click at [114, 237] on div "Eligible for benefits Eligibility started on 08/01/2025" at bounding box center [126, 221] width 232 height 34
click at [212, 220] on html "**********" at bounding box center [583, 300] width 1166 height 600
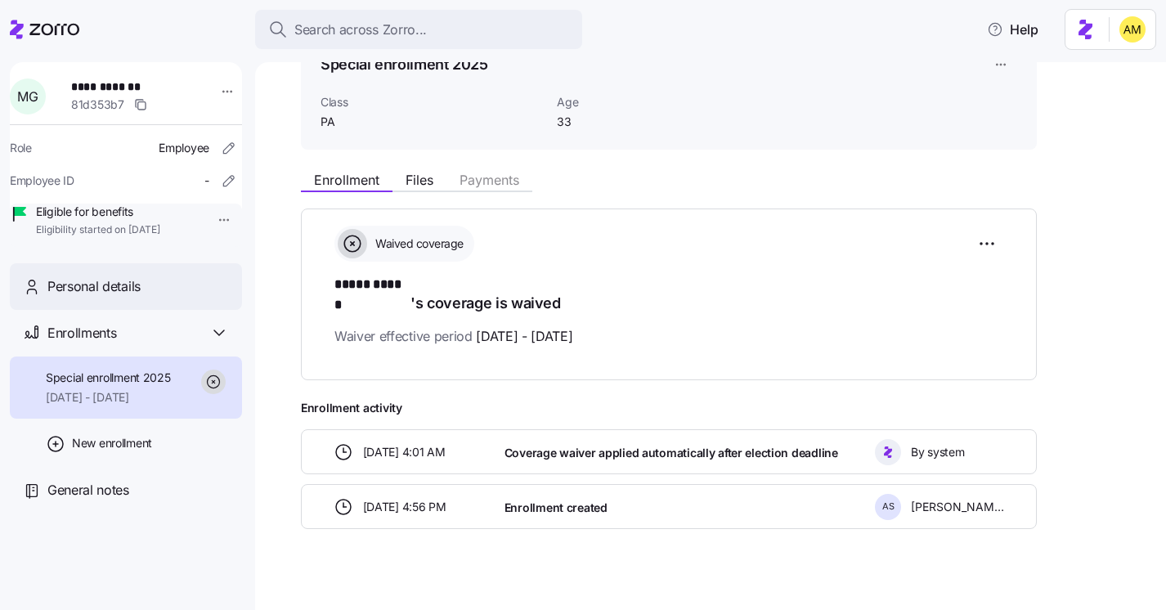
click at [150, 307] on html "**********" at bounding box center [583, 300] width 1166 height 600
click at [991, 245] on html "**********" at bounding box center [583, 300] width 1166 height 600
click at [536, 567] on html "**********" at bounding box center [583, 300] width 1166 height 600
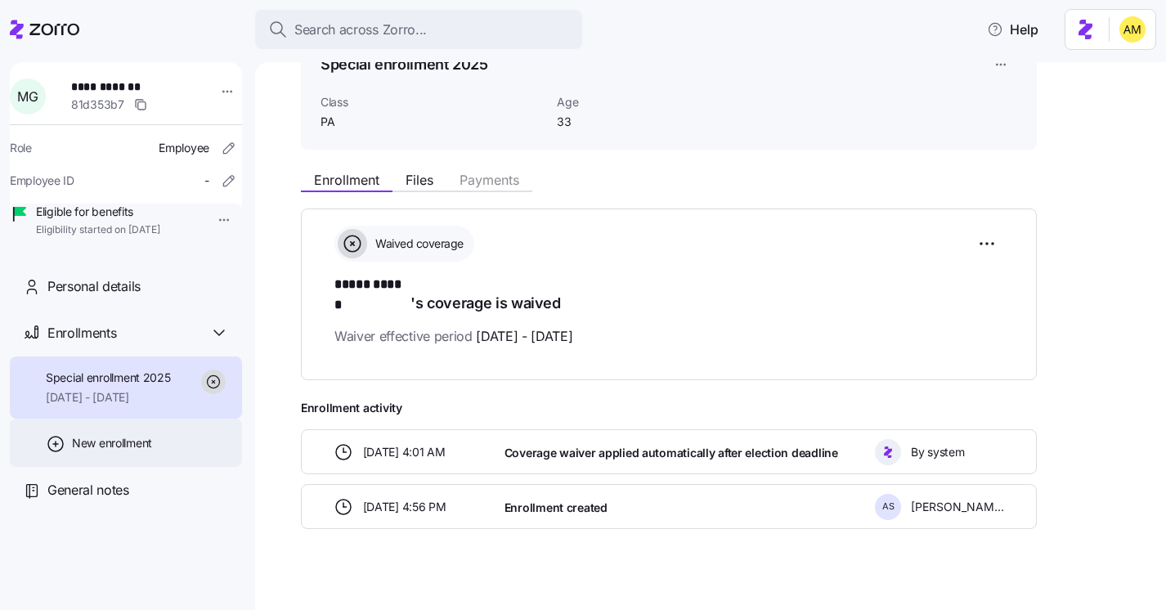
click at [56, 444] on icon at bounding box center [55, 444] width 5 height 0
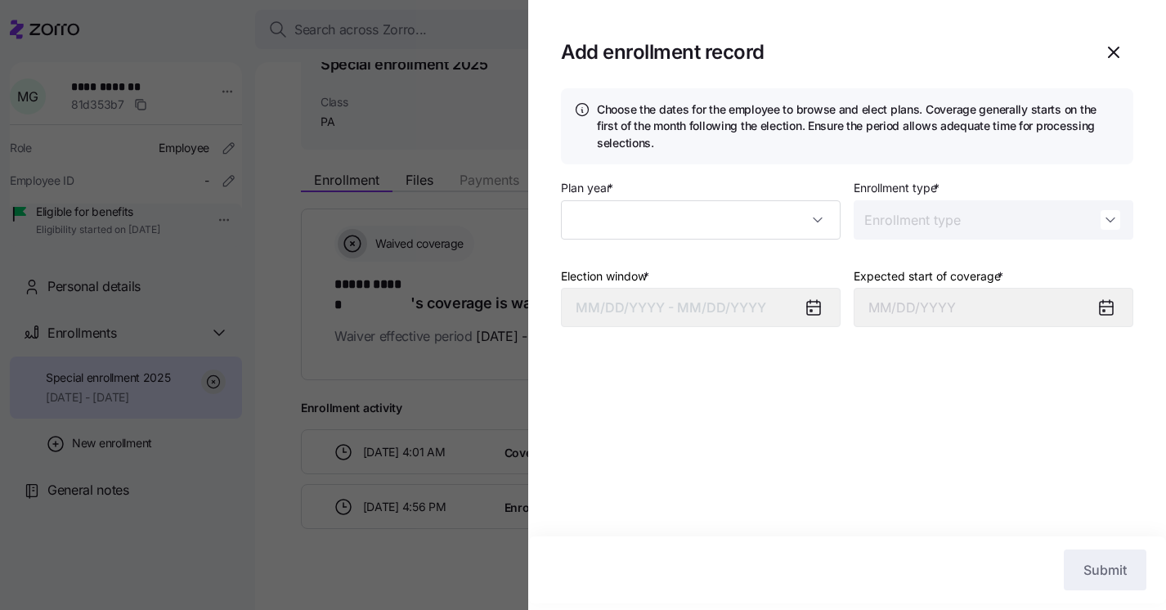
type input "2025"
type input "Special"
type input "November 1, 2025"
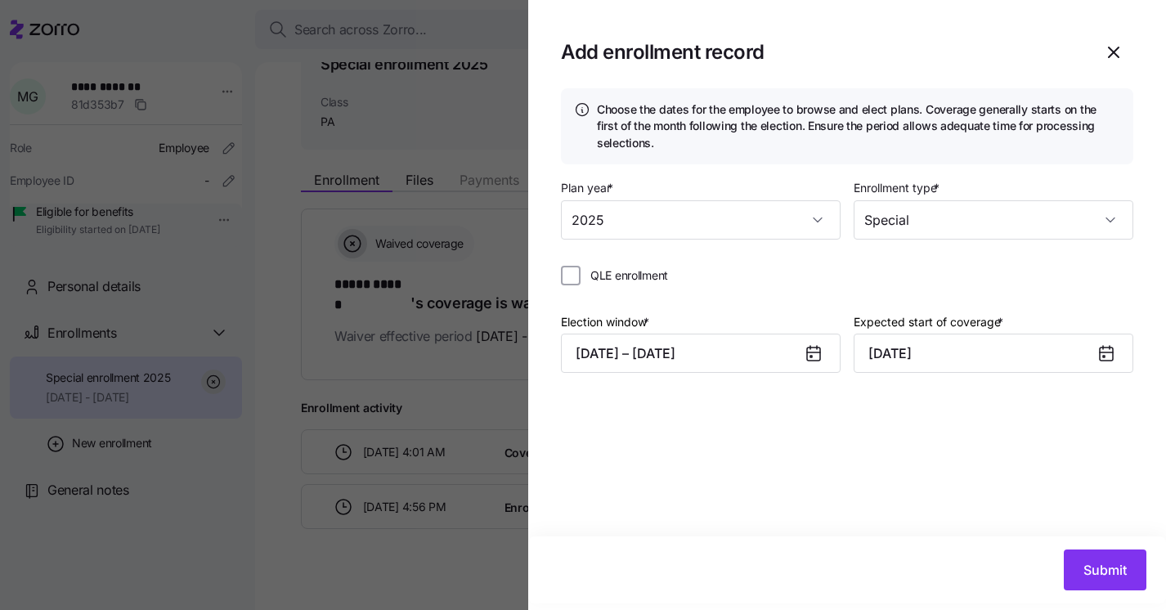
click at [811, 355] on icon at bounding box center [813, 353] width 13 height 13
click at [711, 361] on button "10/07/2025 – 10/20/2025" at bounding box center [701, 353] width 280 height 39
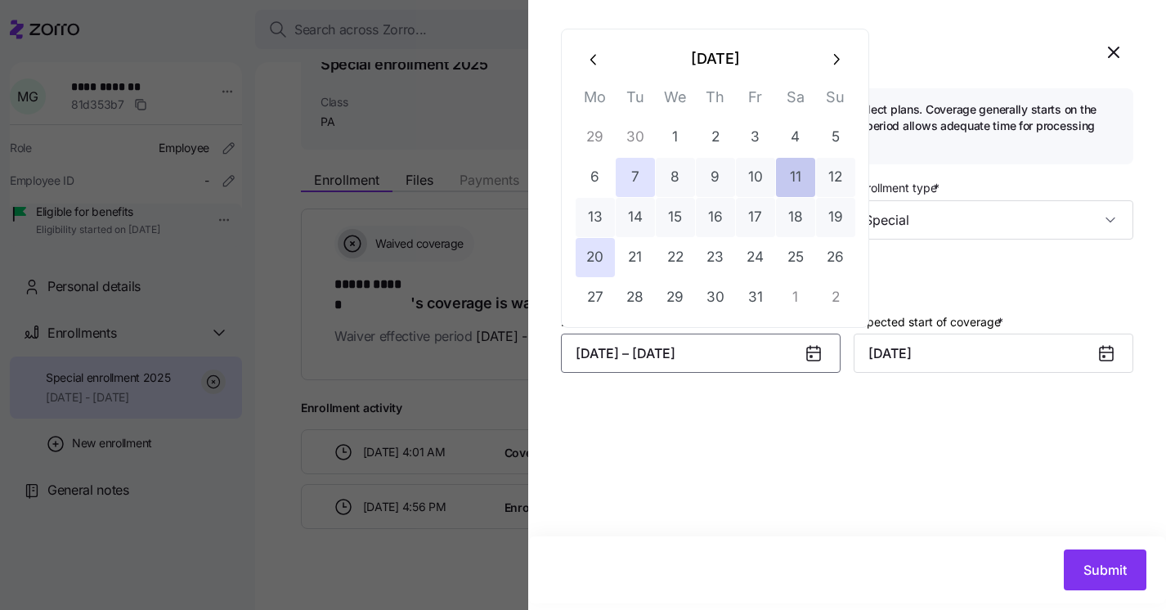
click at [797, 176] on button "11" at bounding box center [795, 177] width 39 height 39
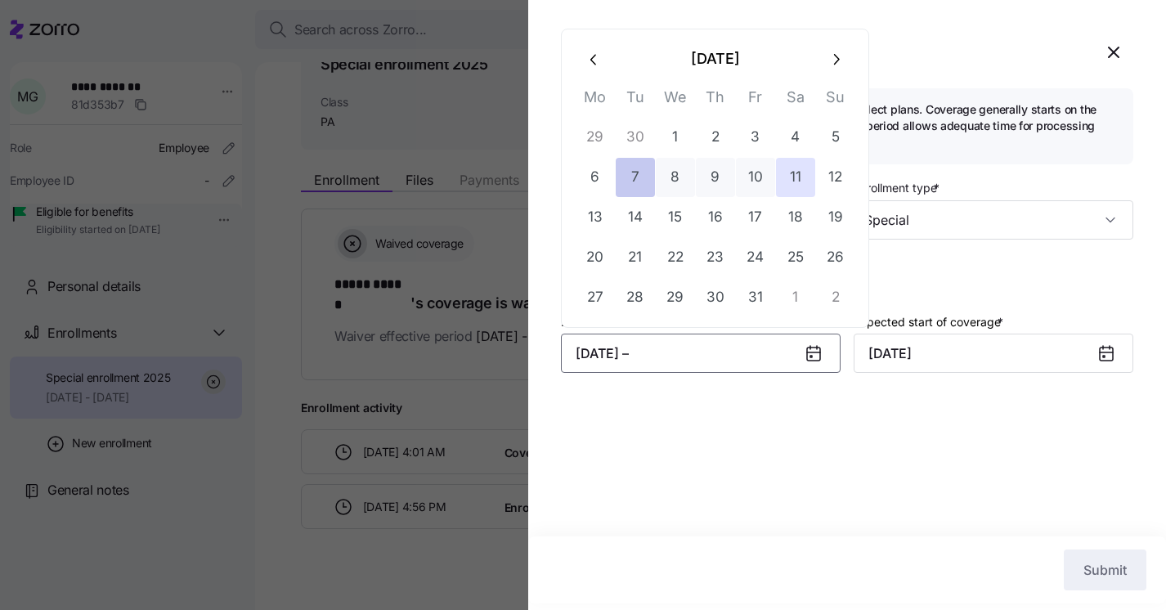
click at [634, 183] on button "7" at bounding box center [635, 177] width 39 height 39
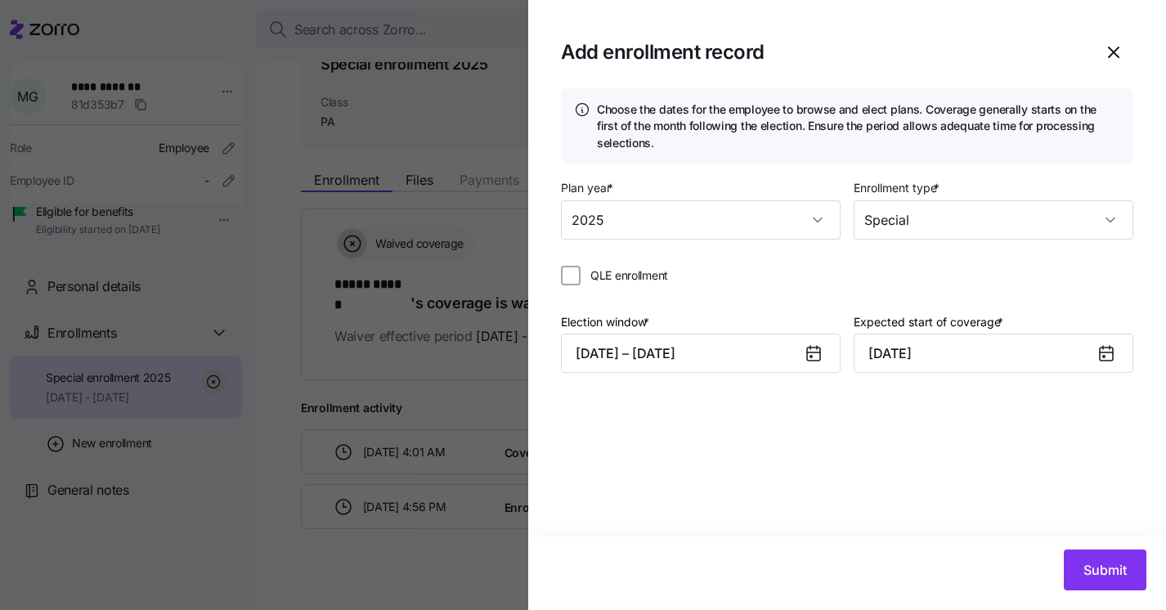
click at [1109, 356] on icon at bounding box center [1106, 353] width 13 height 13
click at [1092, 568] on span "Submit" at bounding box center [1104, 570] width 43 height 20
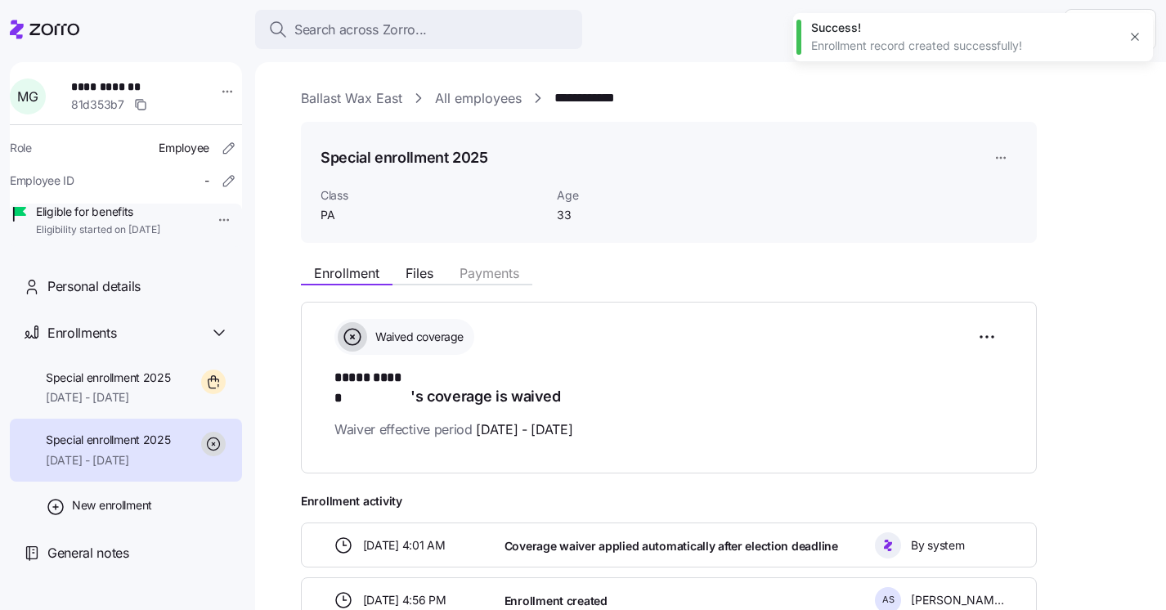
scroll to position [93, 0]
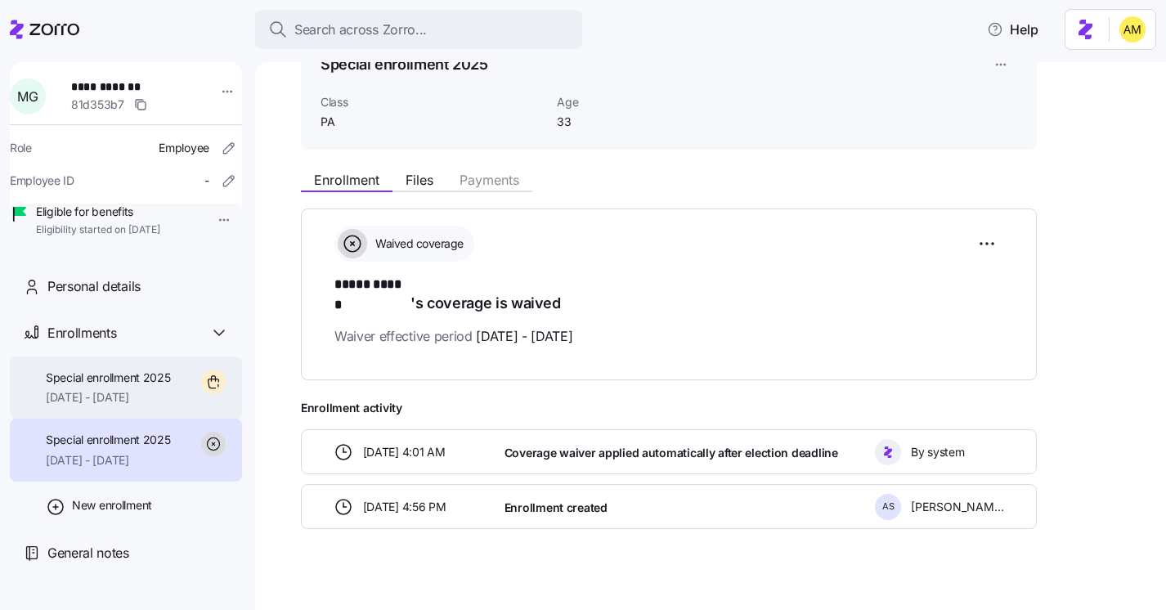
click at [137, 406] on span "11/01/2025 - 12/31/2025" at bounding box center [108, 397] width 125 height 16
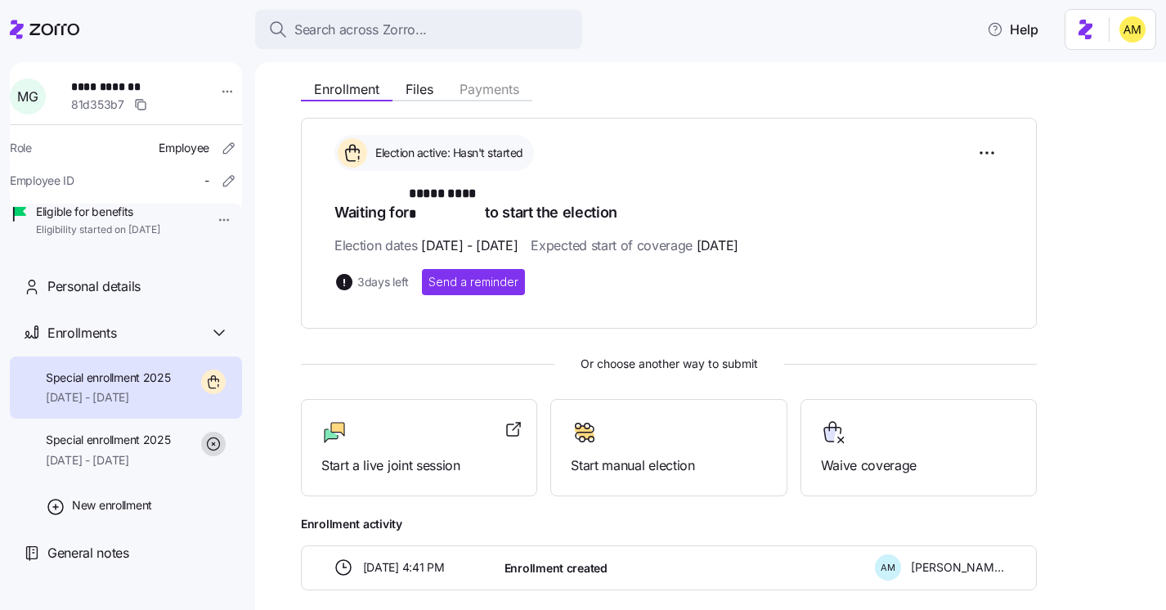
scroll to position [183, 0]
click at [135, 448] on span "Special enrollment 2025" at bounding box center [108, 440] width 125 height 16
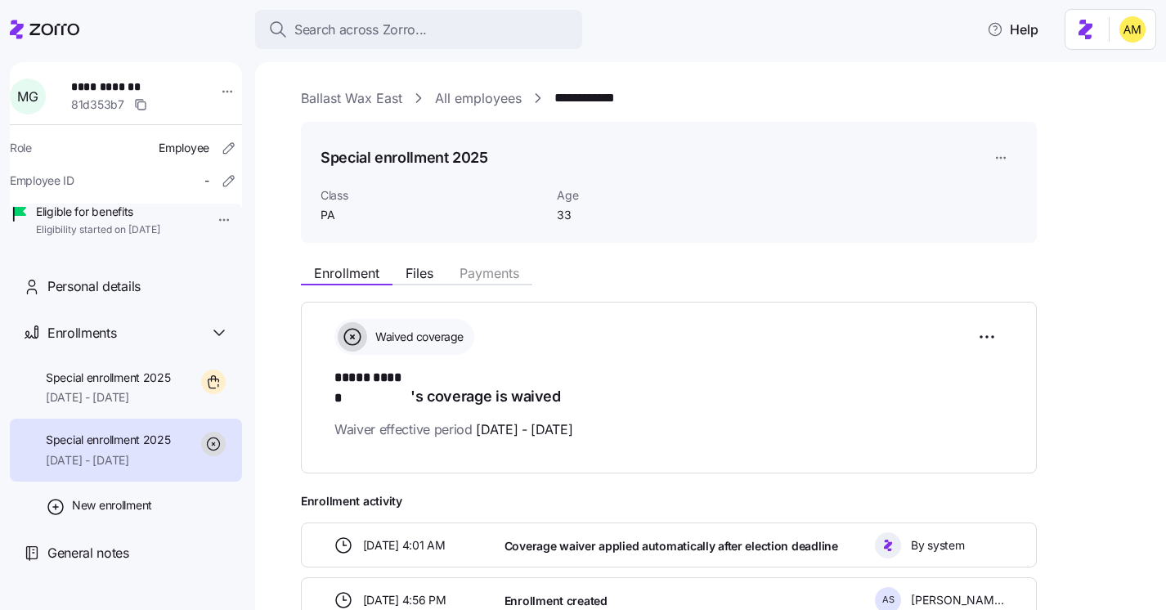
click at [372, 97] on link "Ballast Wax East" at bounding box center [351, 98] width 101 height 20
click at [141, 406] on span "11/01/2025 - 12/31/2025" at bounding box center [108, 397] width 125 height 16
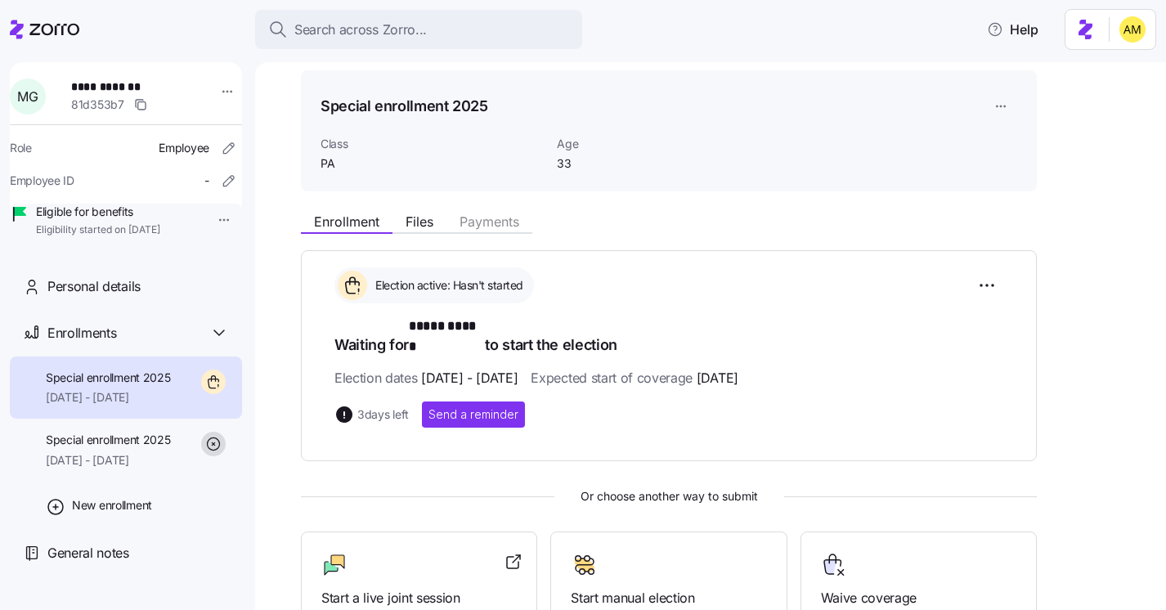
scroll to position [51, 0]
click at [480, 407] on span "Send a reminder" at bounding box center [473, 415] width 90 height 16
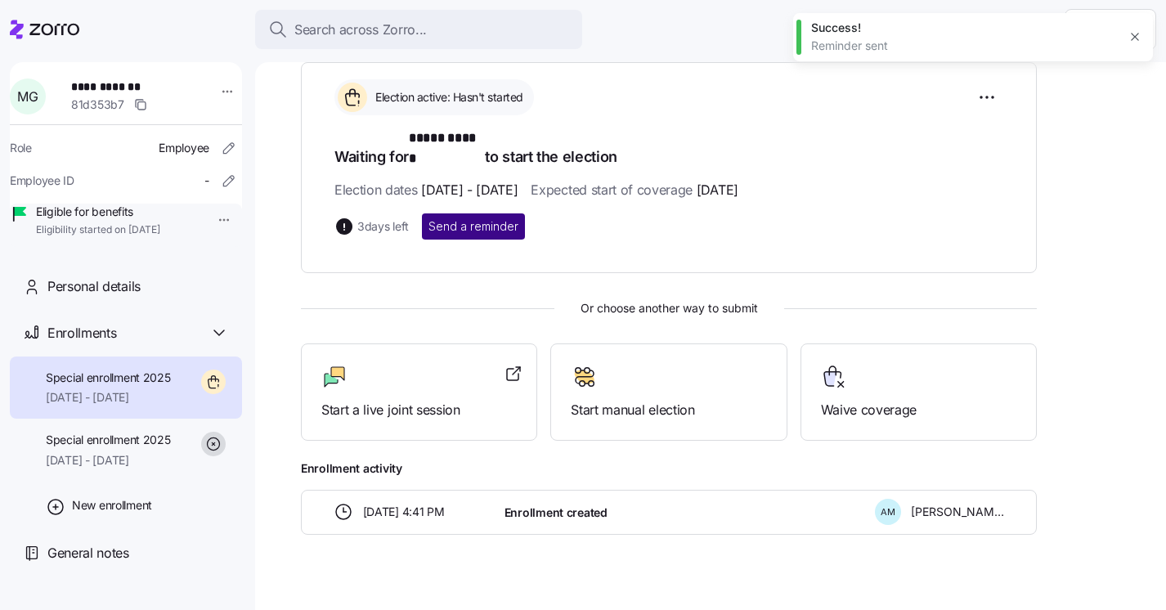
scroll to position [243, 0]
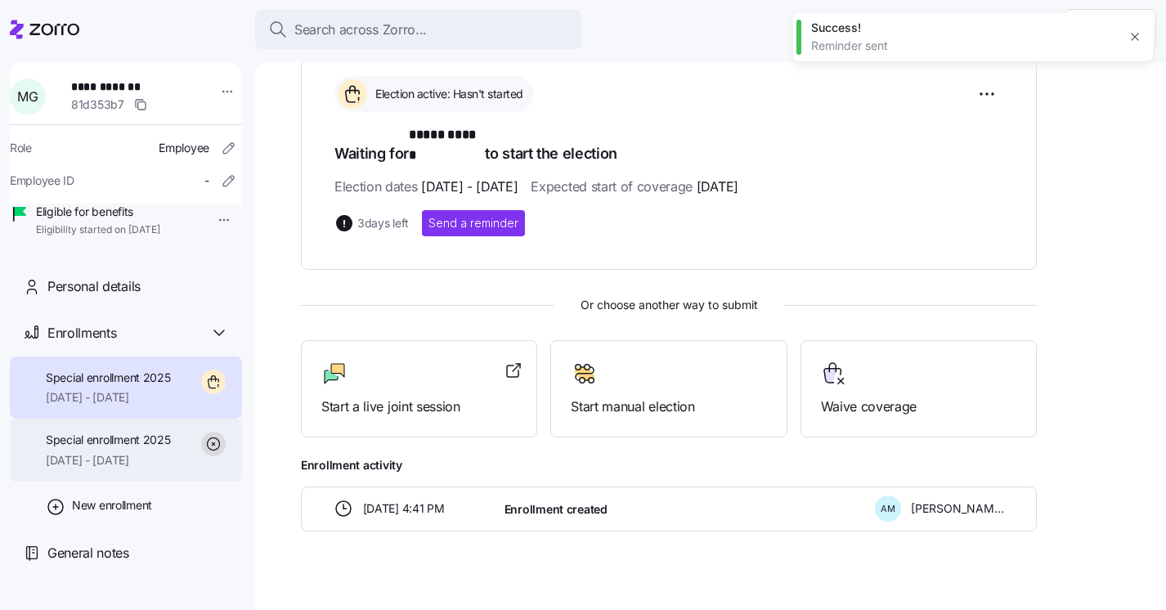
click at [117, 468] on span "10/01/2025 - 12/31/2025" at bounding box center [108, 460] width 125 height 16
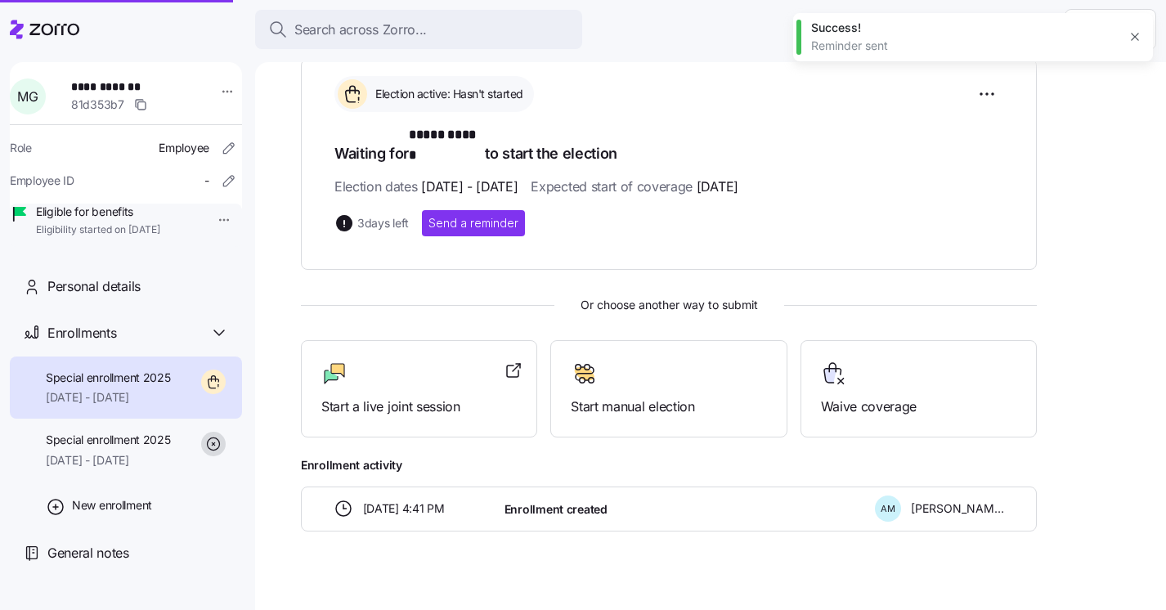
scroll to position [93, 0]
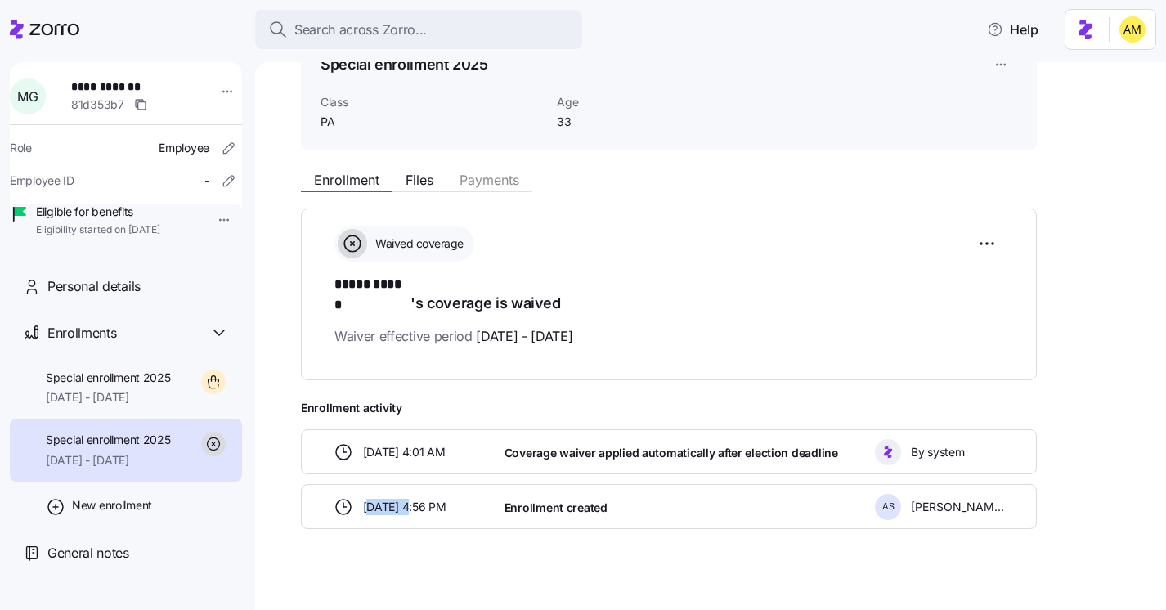
drag, startPoint x: 367, startPoint y: 487, endPoint x: 412, endPoint y: 487, distance: 45.0
click at [412, 499] on span "09/09/2025 4:56 PM" at bounding box center [404, 507] width 83 height 16
click at [411, 507] on div "09/09/2025 4:56 PM Enrollment created A S Annie Snyder" at bounding box center [669, 506] width 736 height 45
click at [141, 386] on span "Special enrollment 2025" at bounding box center [108, 378] width 125 height 16
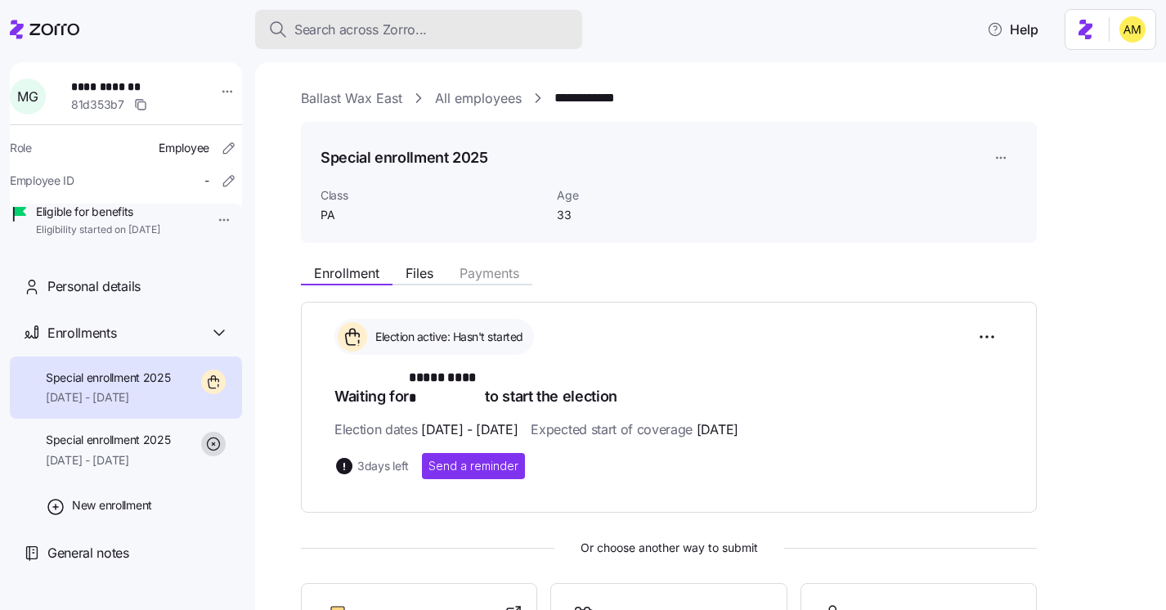
click at [390, 20] on span "Search across Zorro..." at bounding box center [360, 30] width 132 height 20
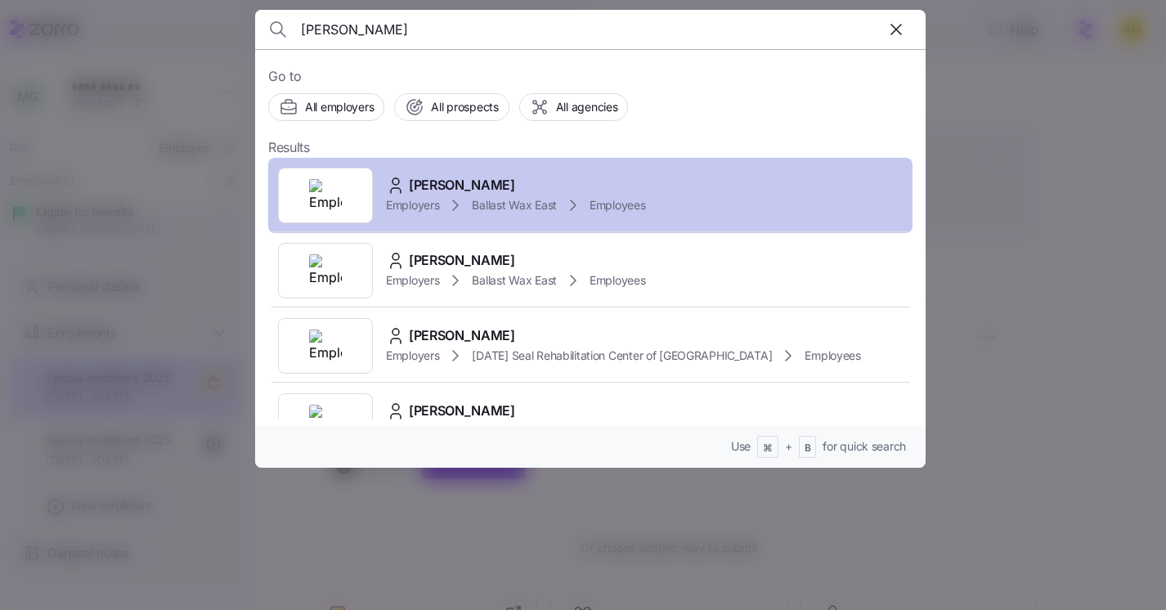
type input "Maria Gavita"
click at [442, 186] on span "Maria Gavita" at bounding box center [462, 185] width 106 height 20
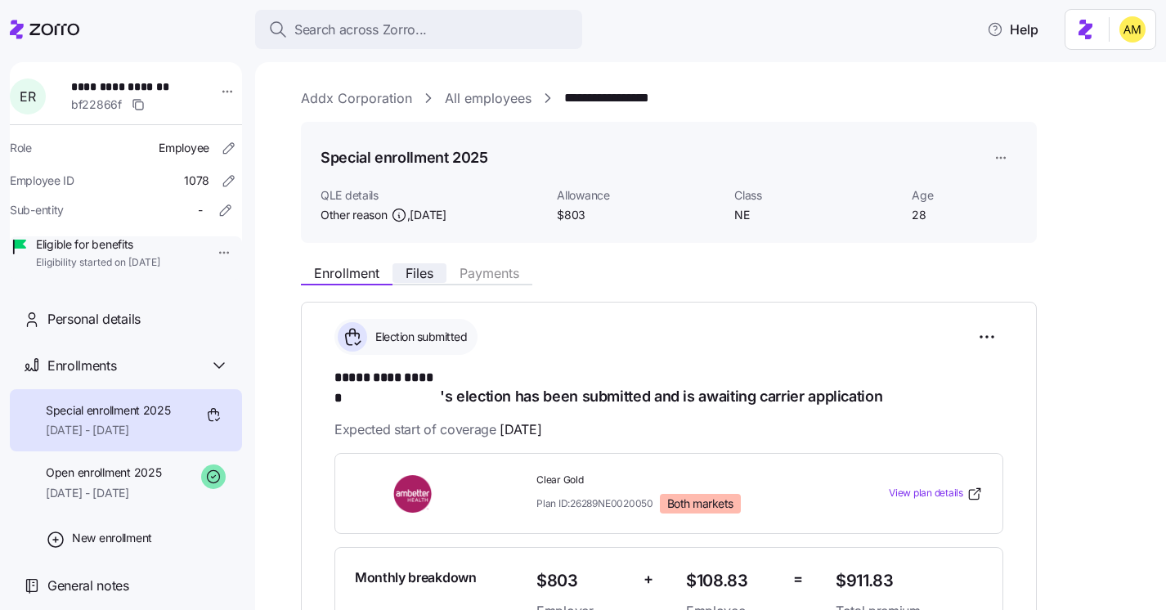
click at [422, 275] on span "Files" at bounding box center [420, 273] width 28 height 13
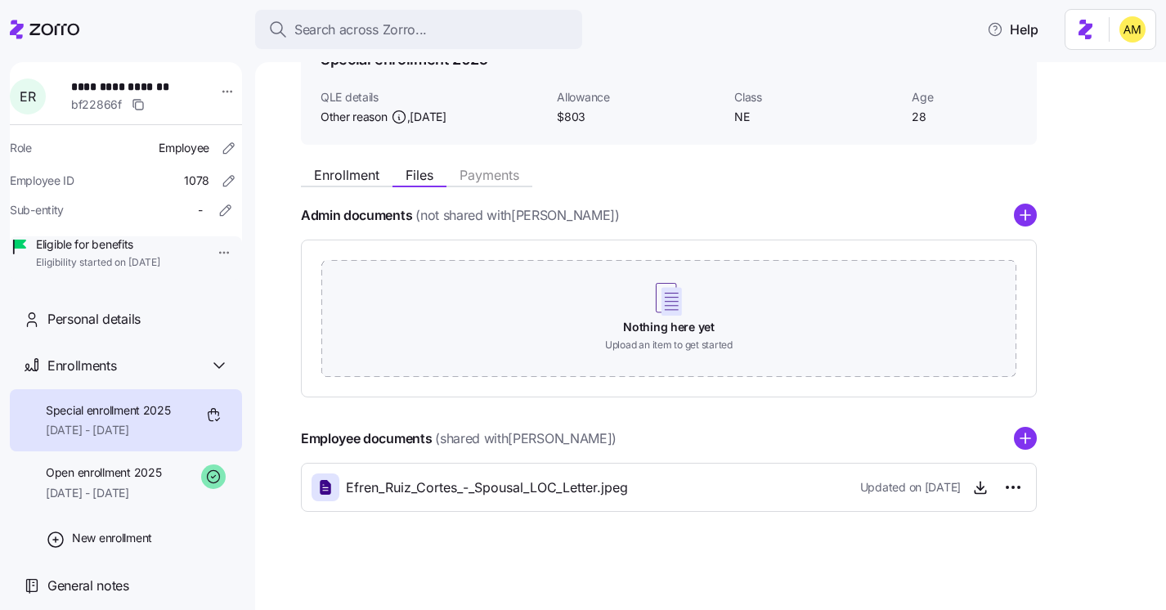
scroll to position [98, 0]
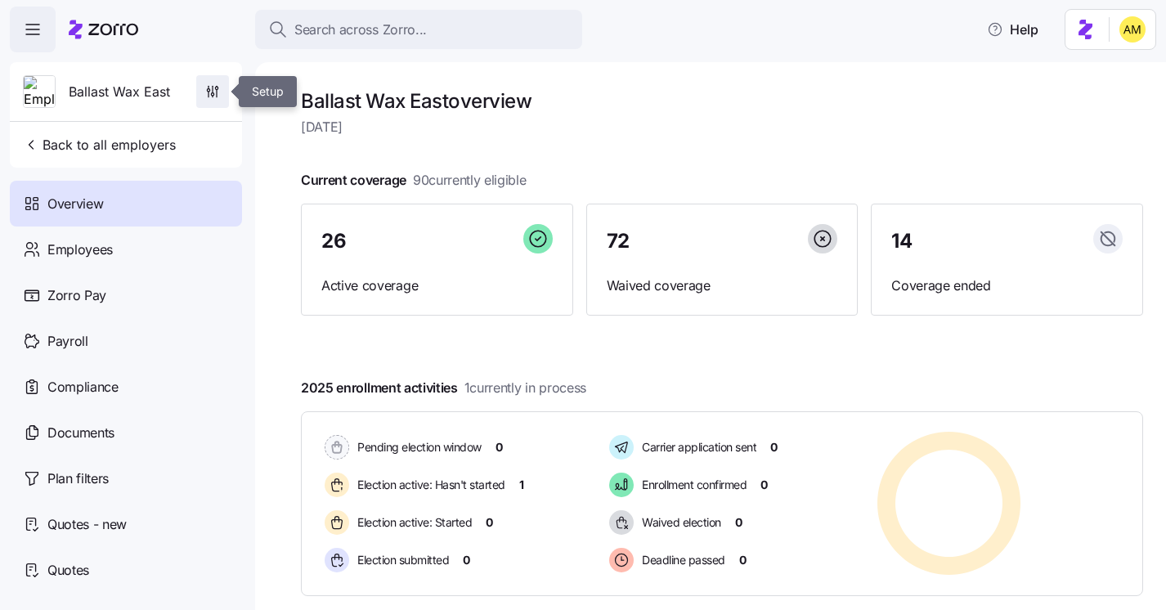
click at [206, 89] on icon "button" at bounding box center [212, 91] width 16 height 16
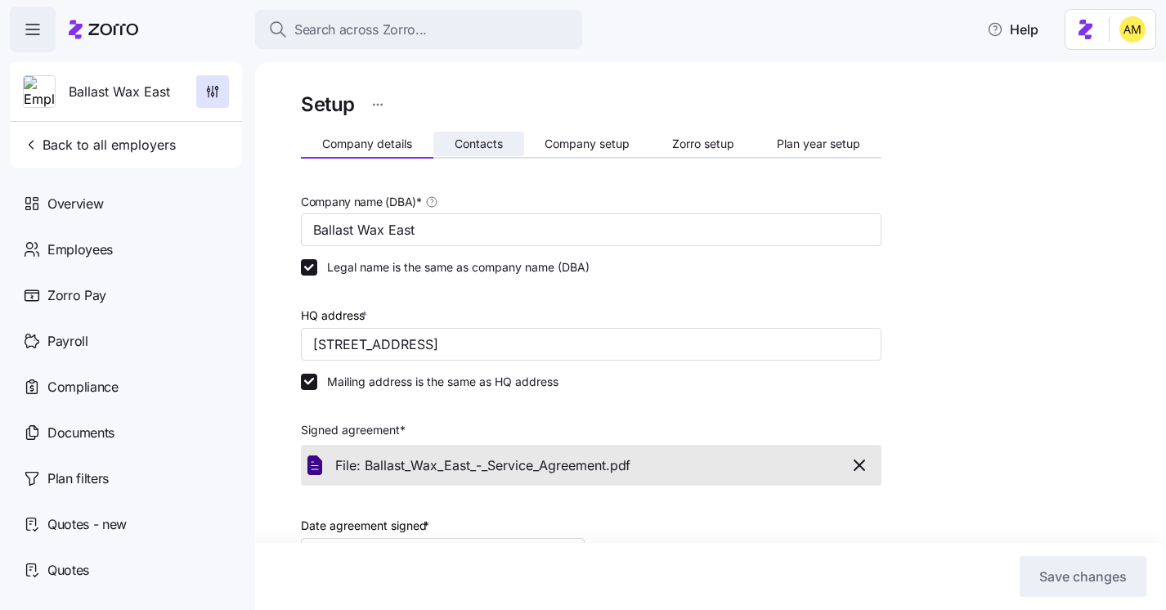
click at [476, 146] on span "Contacts" at bounding box center [479, 143] width 48 height 11
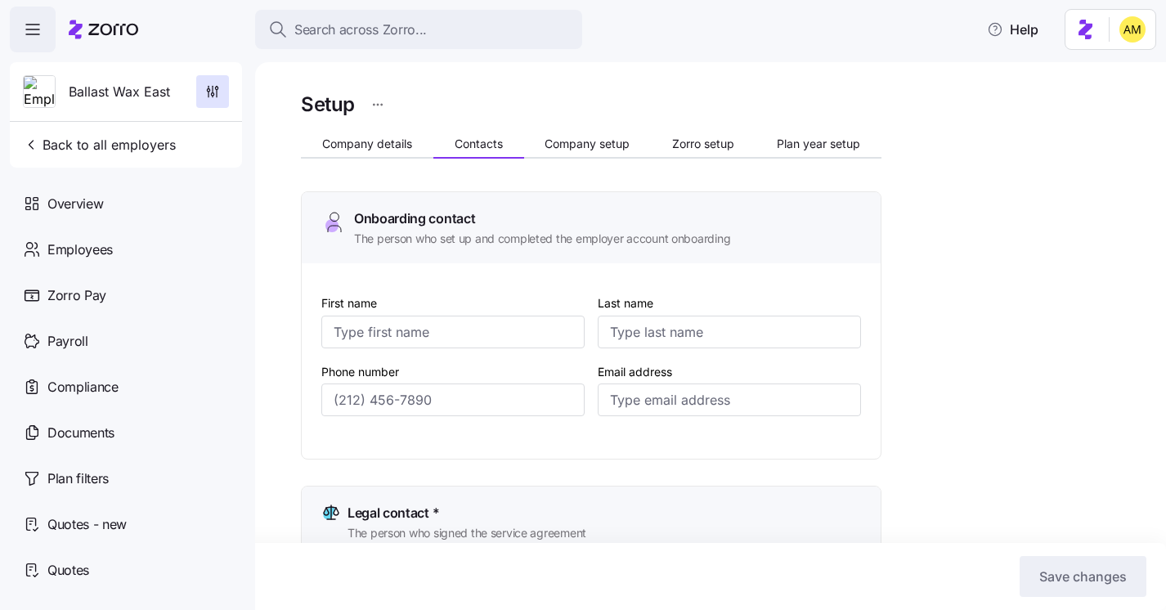
type input "[PERSON_NAME]"
type input "[PERSON_NAME][EMAIL_ADDRESS][PERSON_NAME][DOMAIN_NAME]"
type input "DJ"
type input "[PERSON_NAME]"
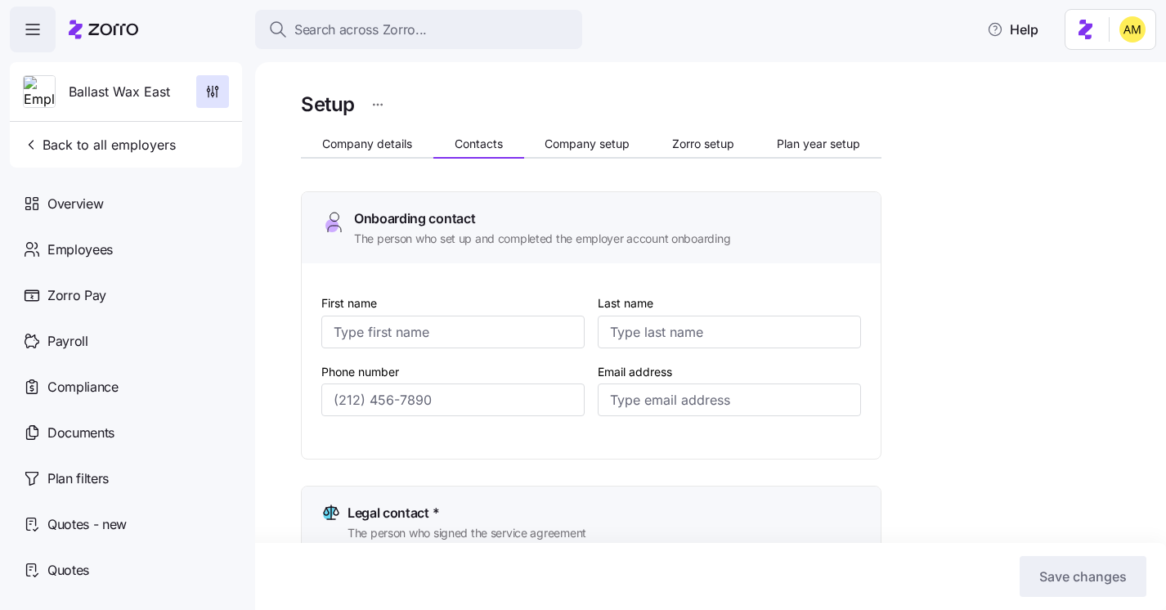
type input "[EMAIL_ADDRESS][DOMAIN_NAME]"
type input "[PERSON_NAME]"
type input "[PERSON_NAME][EMAIL_ADDRESS][PERSON_NAME][DOMAIN_NAME]"
type input "[PERSON_NAME]"
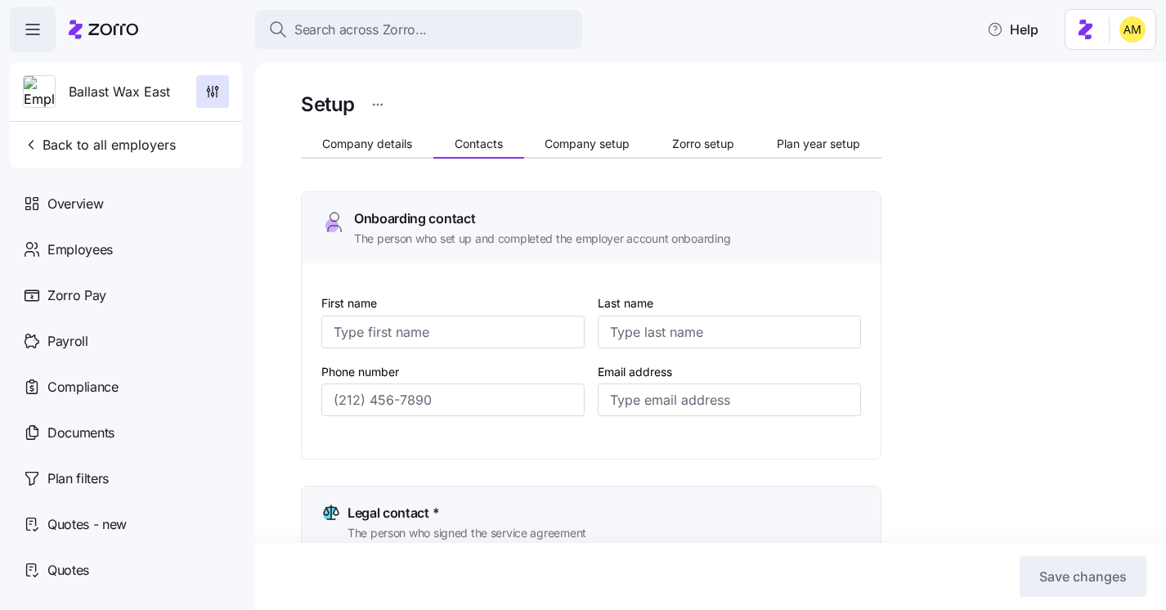
type input "[PERSON_NAME]"
type input "heather.graham@ballastwax.com"
type input "(201) 321-1391"
type input "(724) 747-4109"
type input "(641) 529-2578"
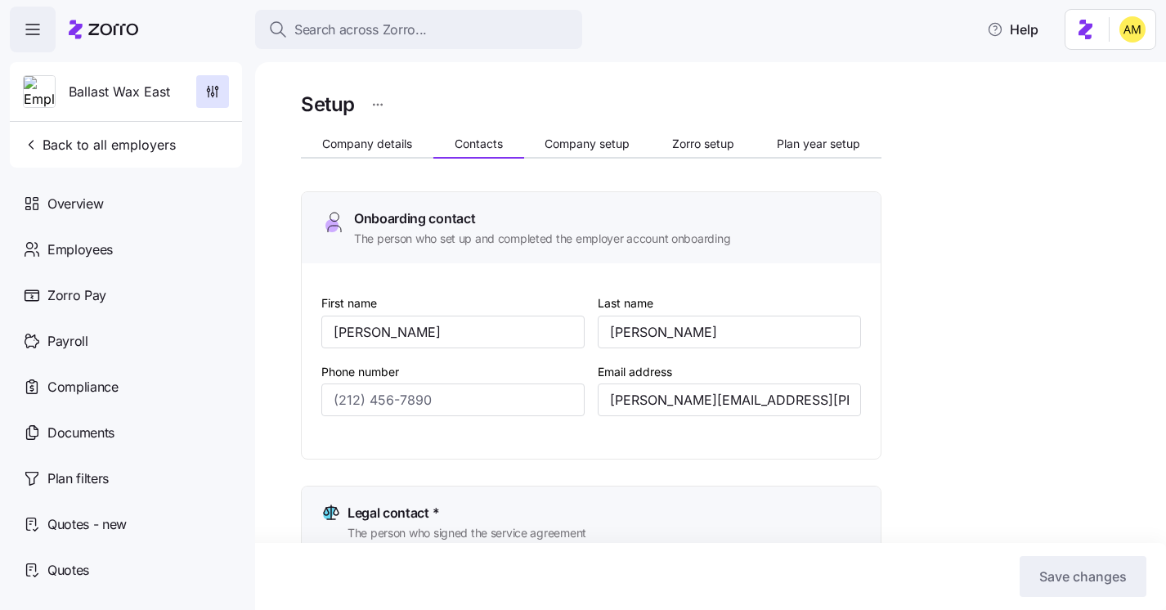
type input "(201) 321-1391"
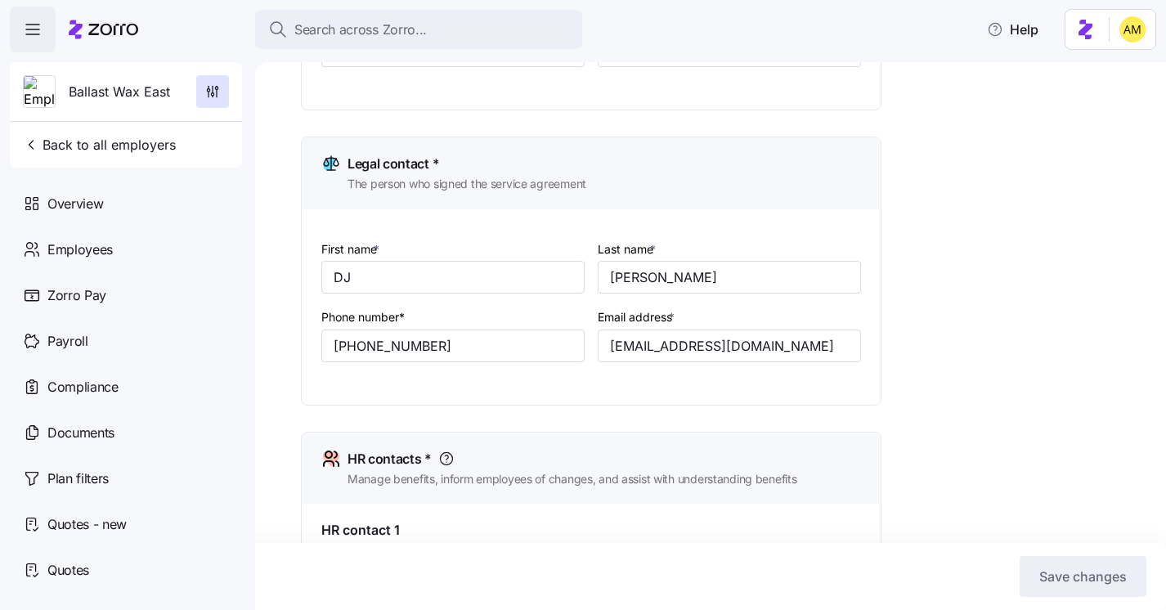
scroll to position [591, 0]
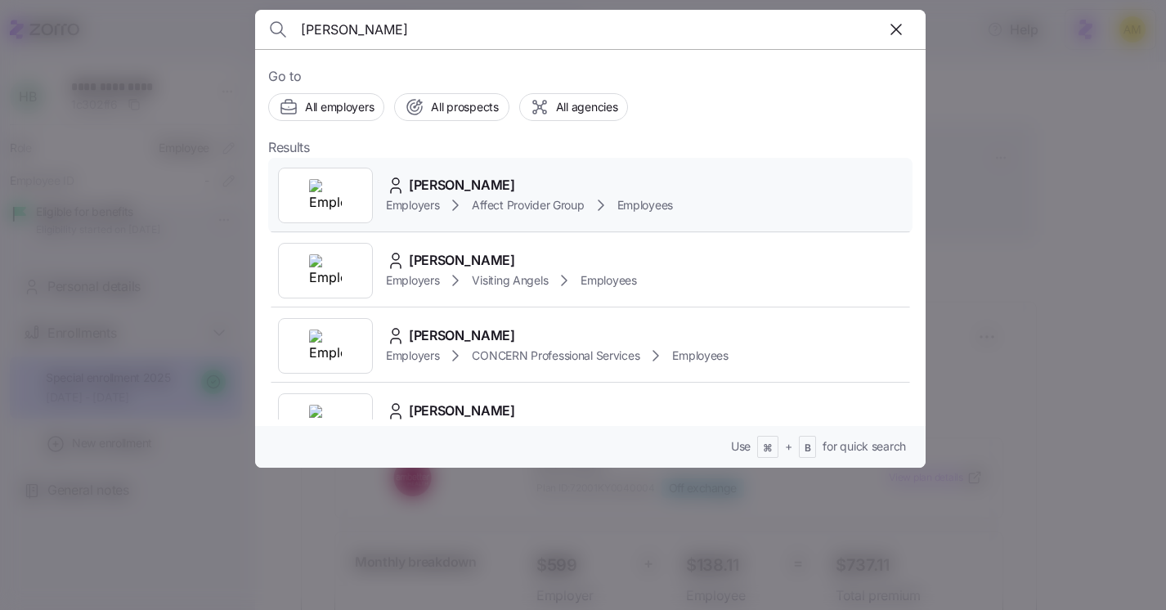
type input "[PERSON_NAME]"
click at [428, 187] on span "[PERSON_NAME]" at bounding box center [462, 185] width 106 height 20
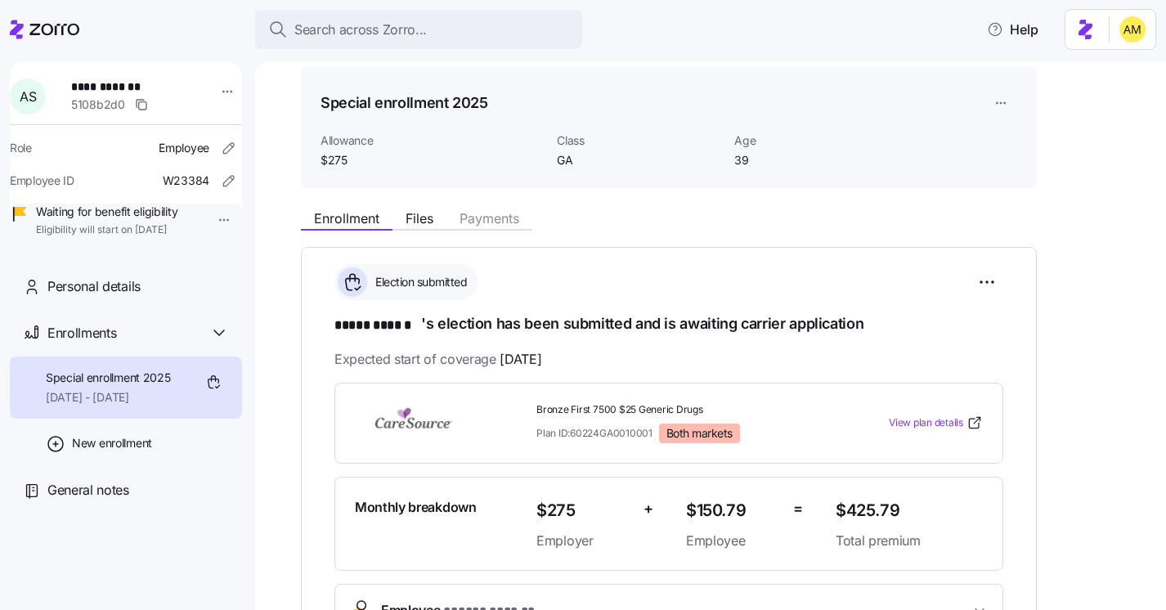
scroll to position [50, 0]
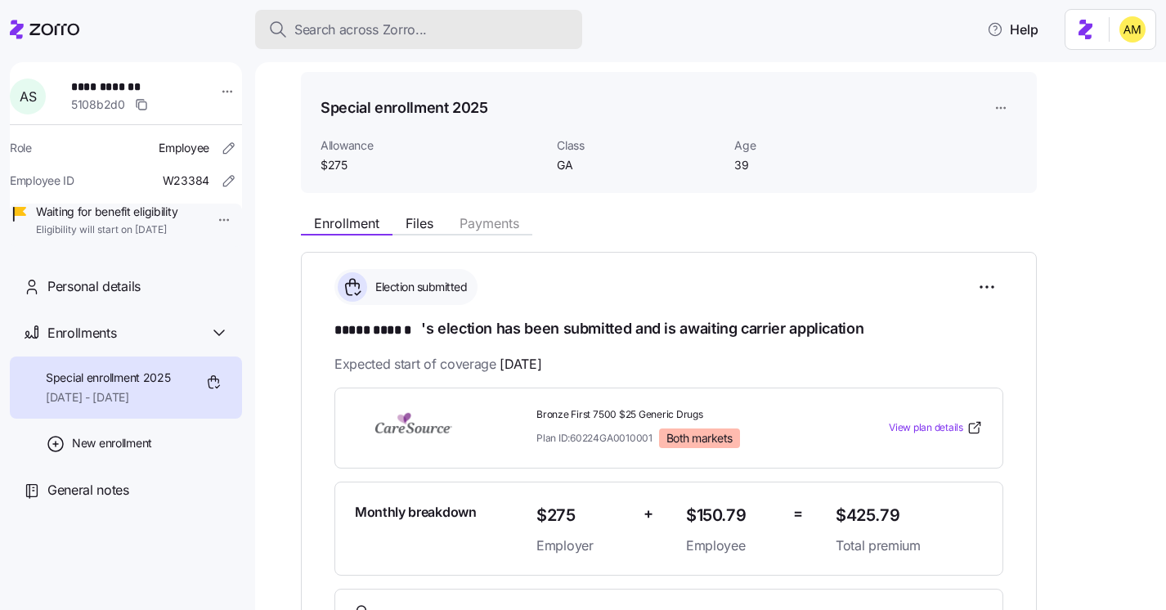
click at [332, 31] on span "Search across Zorro..." at bounding box center [360, 30] width 132 height 20
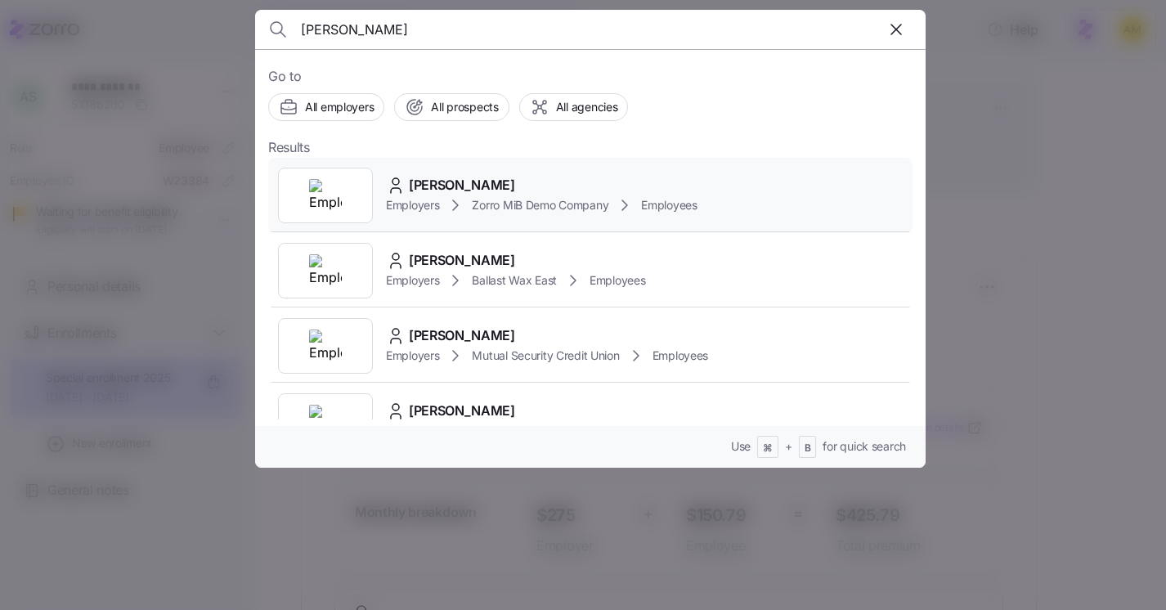
type input "maria"
click at [429, 190] on span "Maria Lutz" at bounding box center [462, 185] width 106 height 20
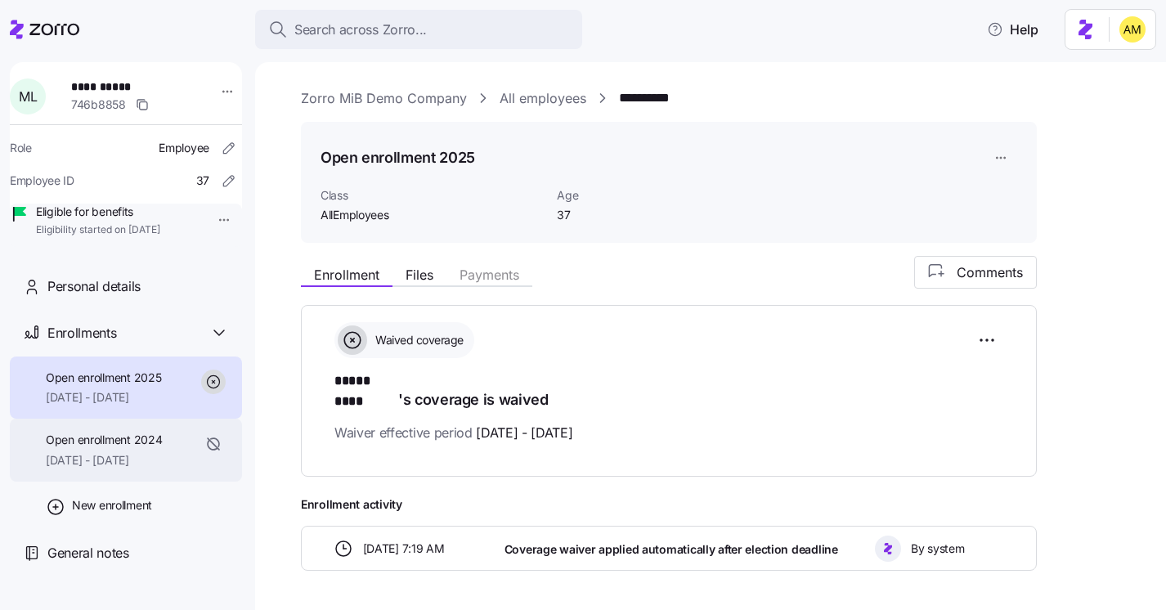
click at [128, 468] on span "01/01/2024 - 12/31/2024" at bounding box center [104, 460] width 116 height 16
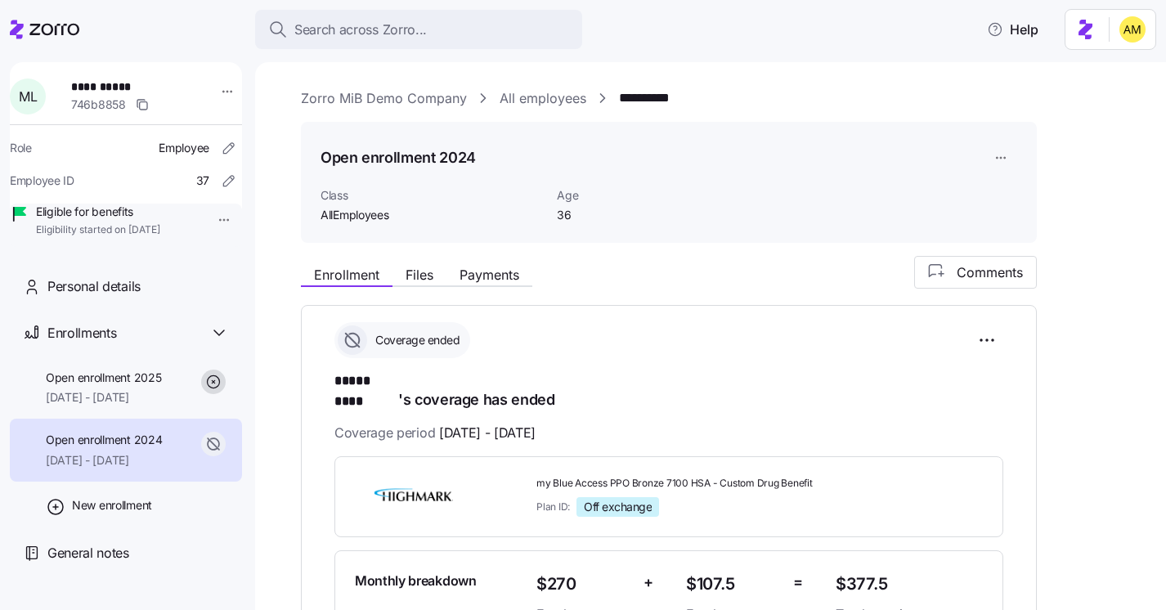
scroll to position [215, 0]
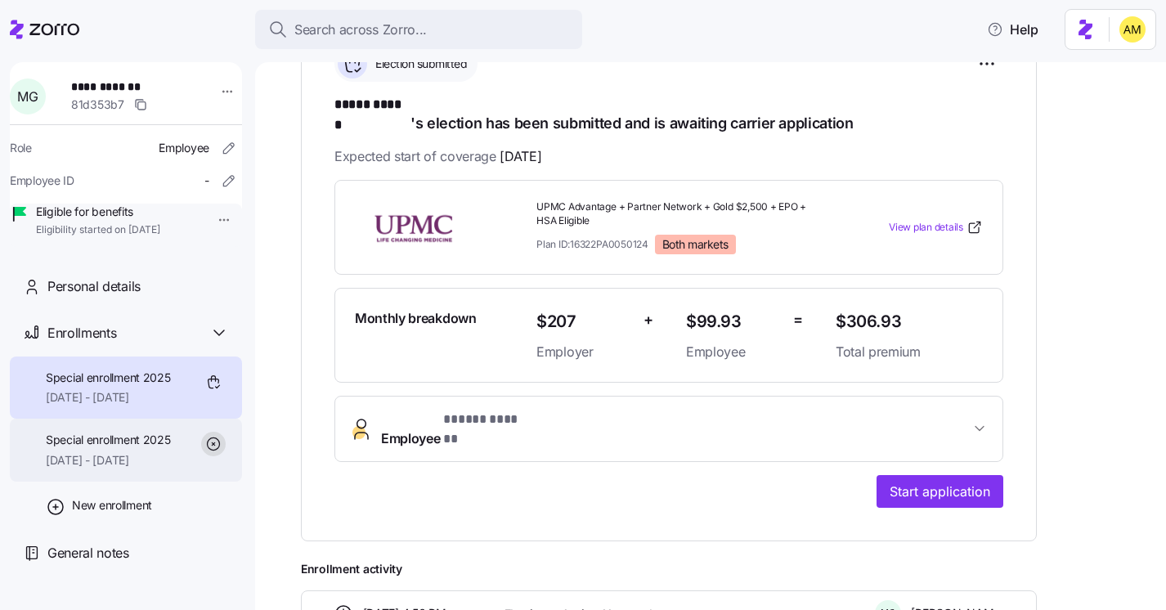
scroll to position [306, 0]
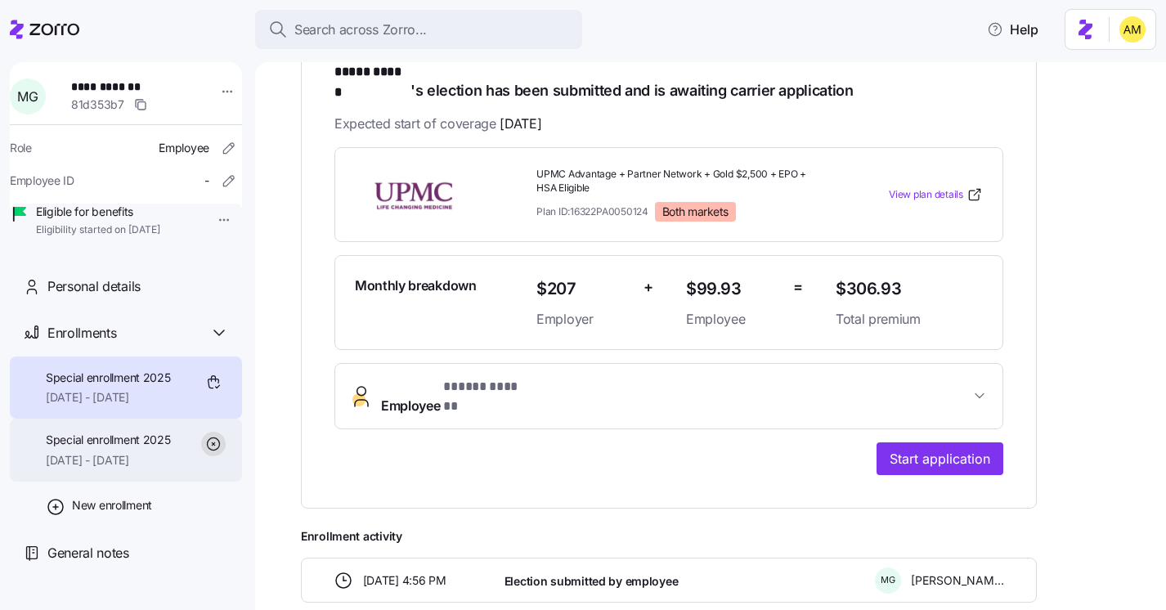
click at [126, 468] on span "[DATE] - [DATE]" at bounding box center [108, 460] width 125 height 16
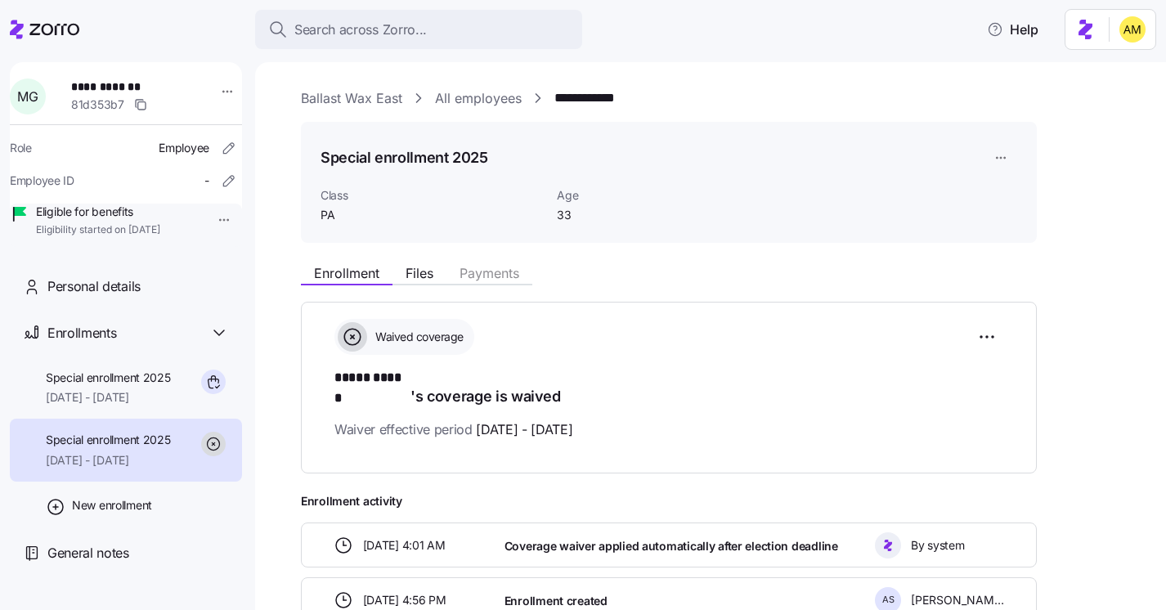
scroll to position [93, 0]
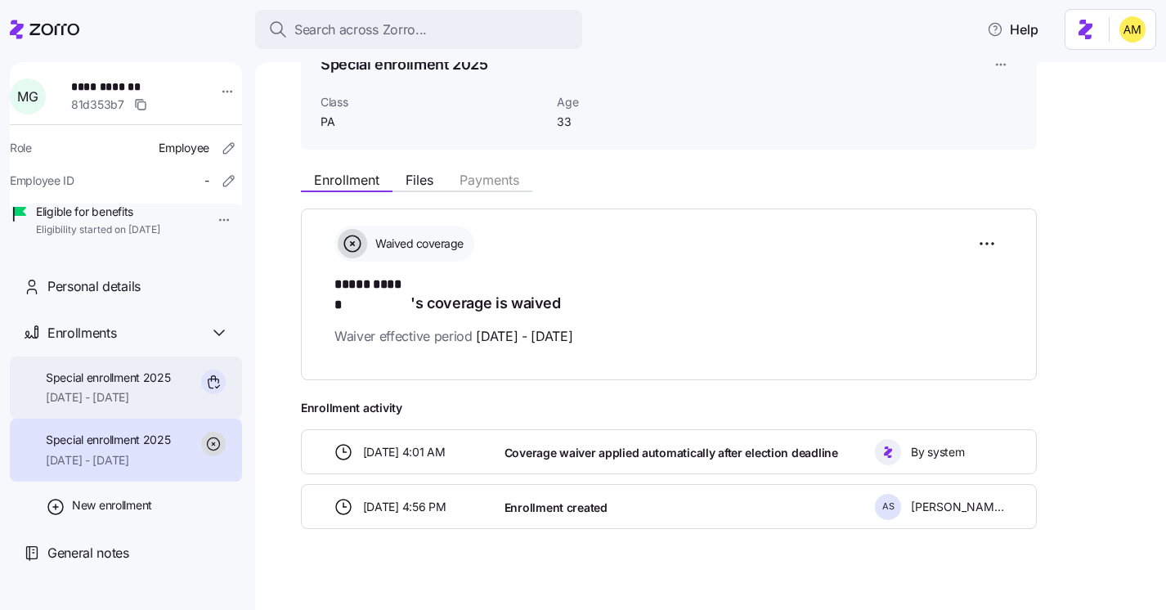
click at [131, 386] on span "Special enrollment 2025" at bounding box center [108, 378] width 125 height 16
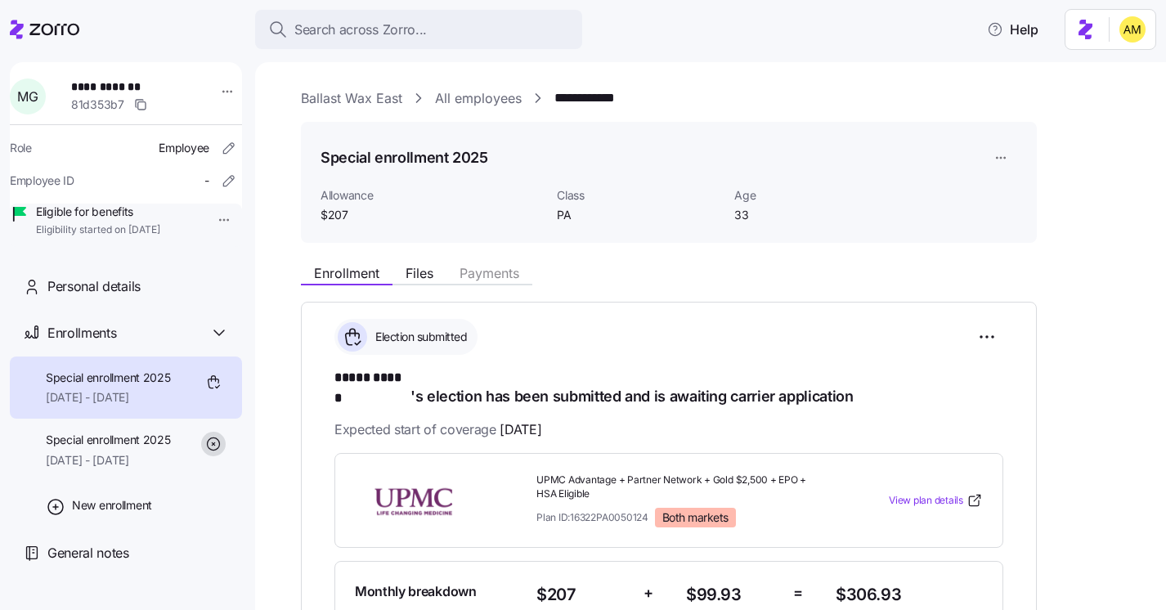
click at [358, 97] on link "Ballast Wax East" at bounding box center [351, 98] width 101 height 20
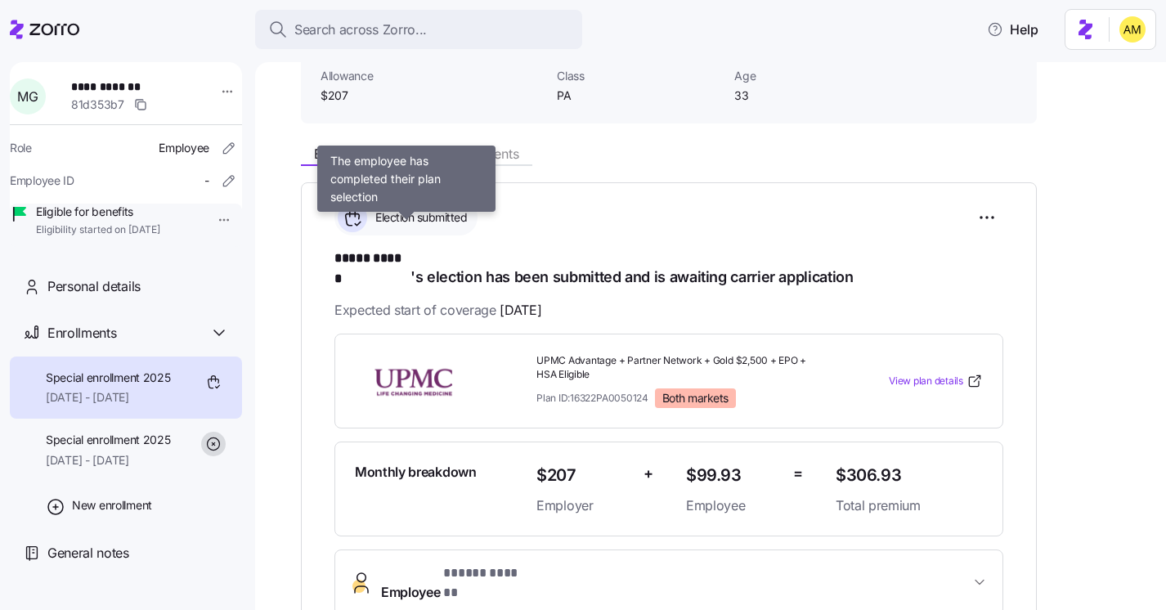
scroll to position [97, 0]
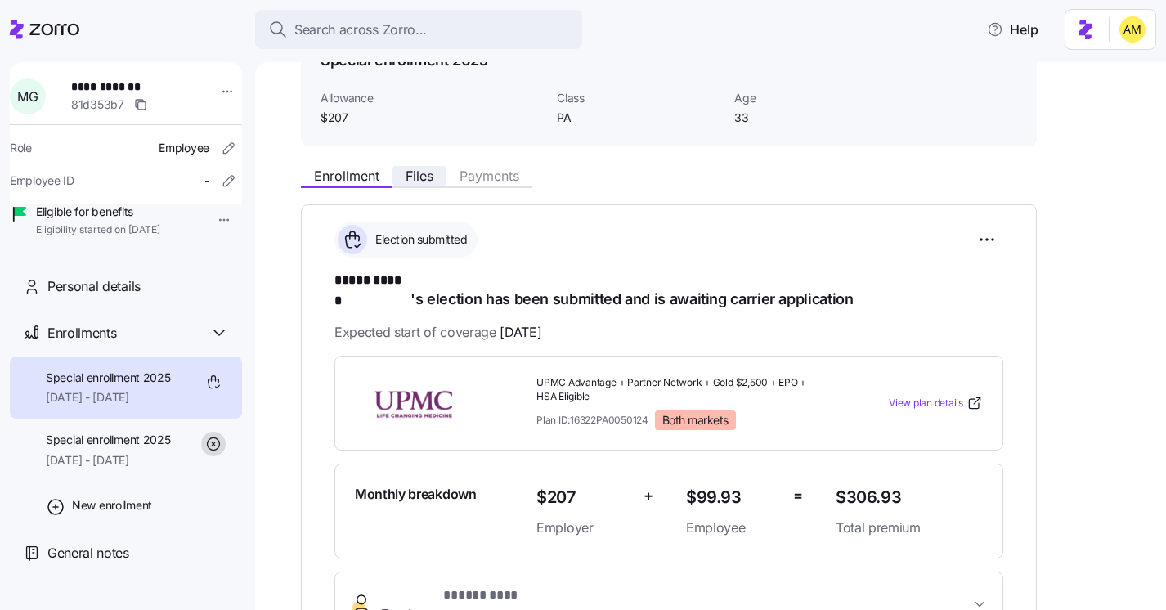
click at [420, 178] on span "Files" at bounding box center [420, 175] width 28 height 13
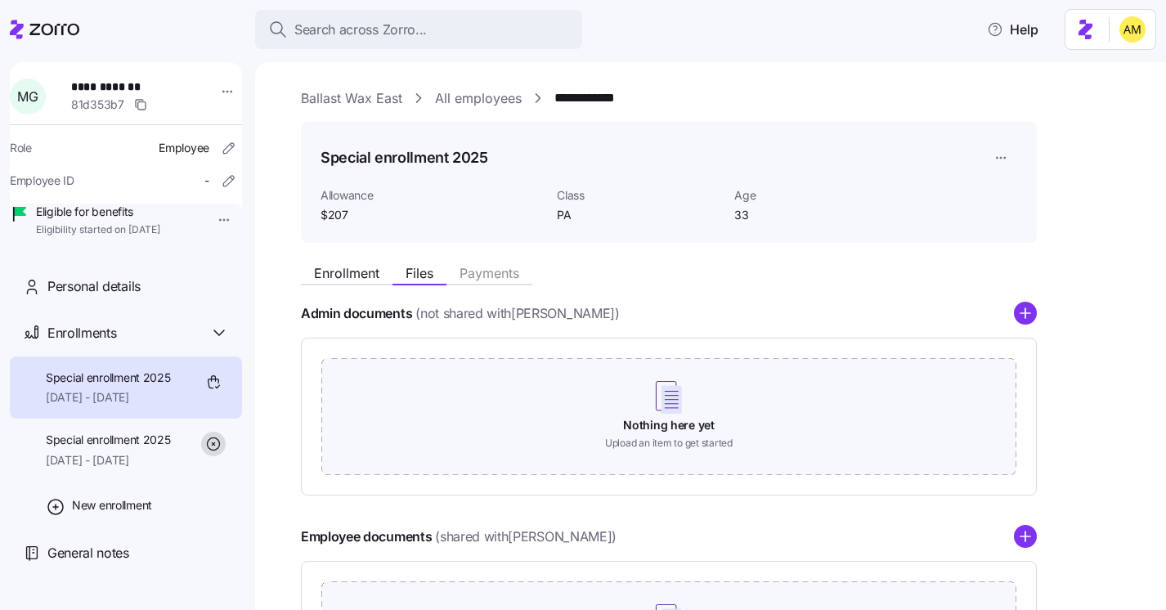
scroll to position [207, 0]
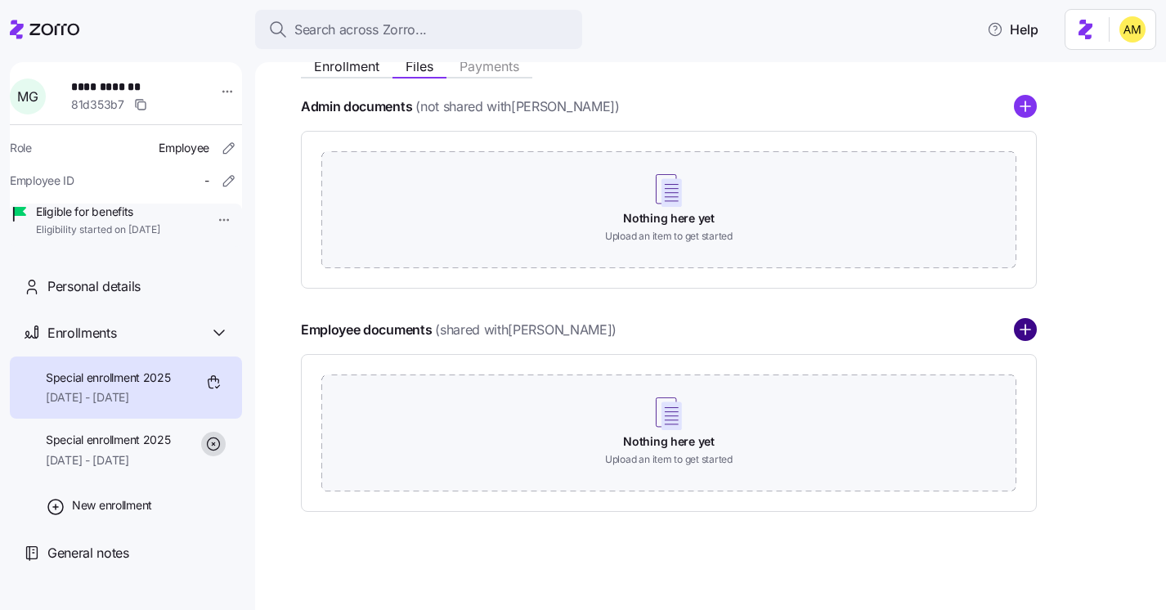
click at [1032, 325] on circle "add icon" at bounding box center [1025, 330] width 21 height 21
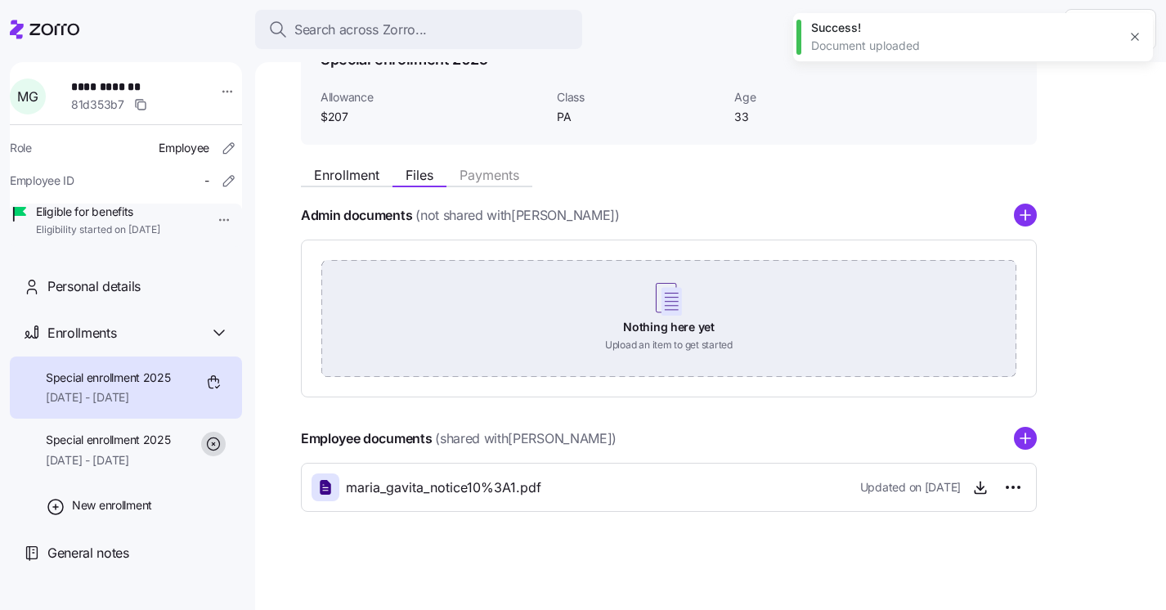
scroll to position [0, 0]
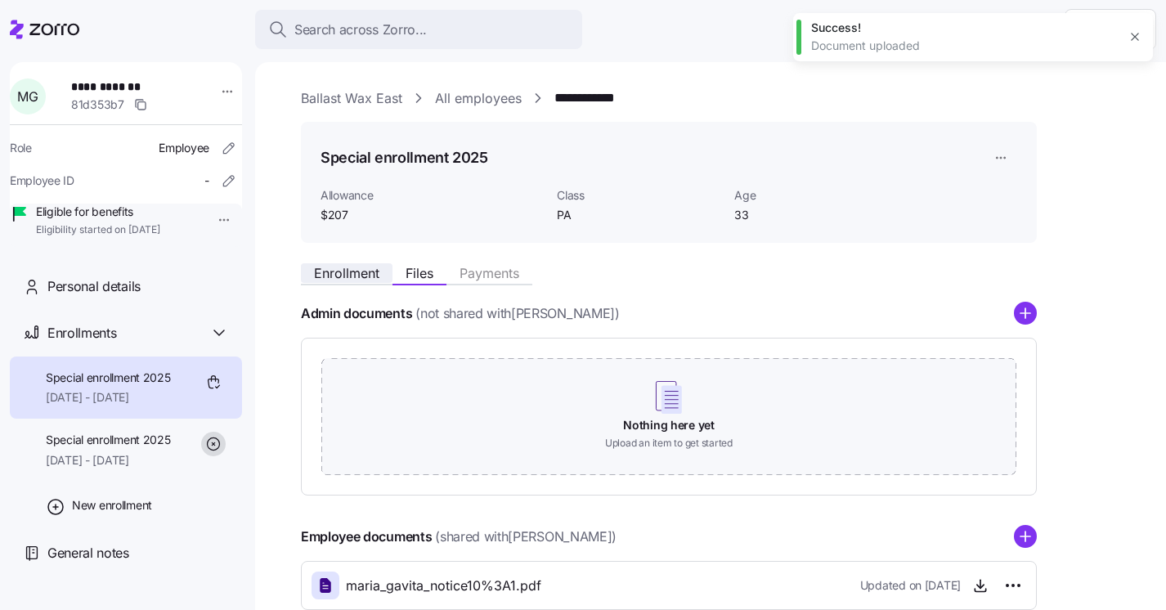
click at [352, 277] on span "Enrollment" at bounding box center [346, 273] width 65 height 13
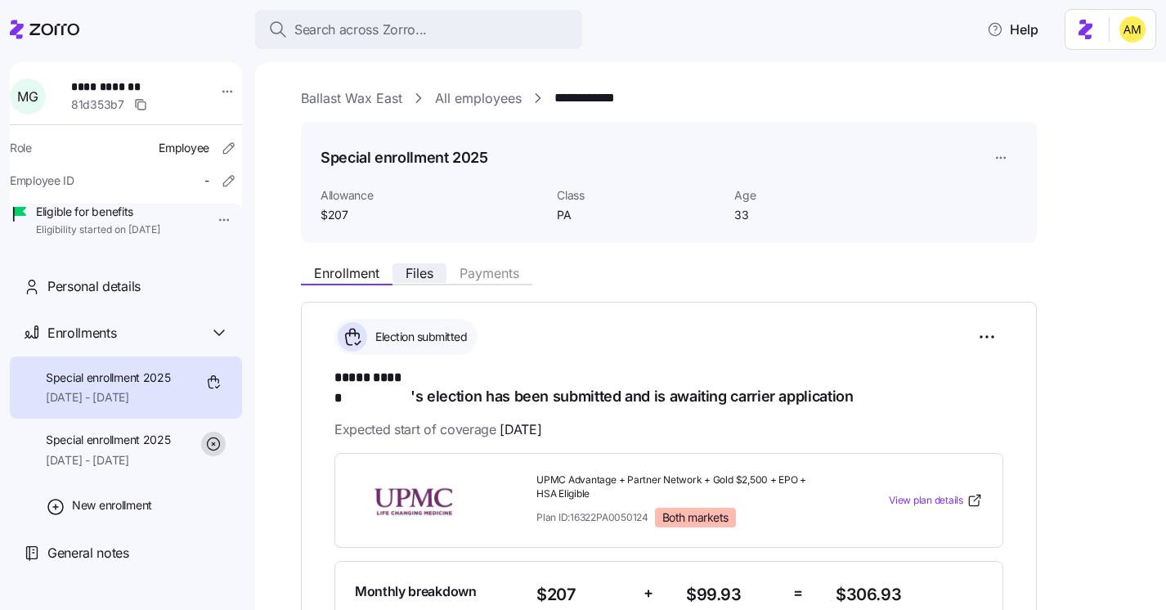
click at [419, 276] on span "Files" at bounding box center [420, 273] width 28 height 13
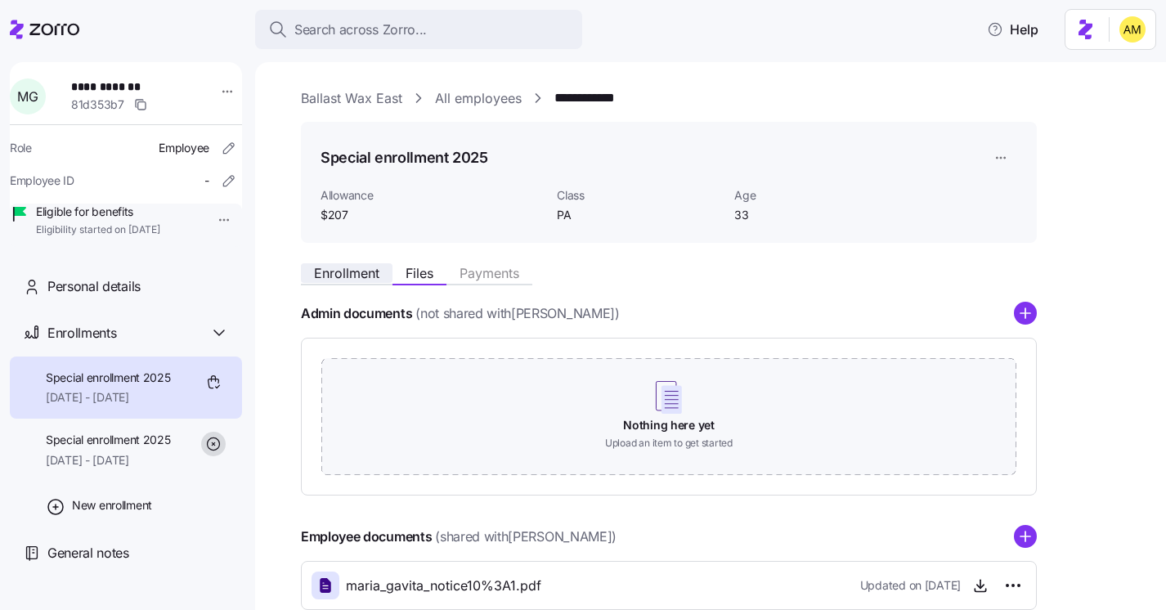
click at [356, 275] on span "Enrollment" at bounding box center [346, 273] width 65 height 13
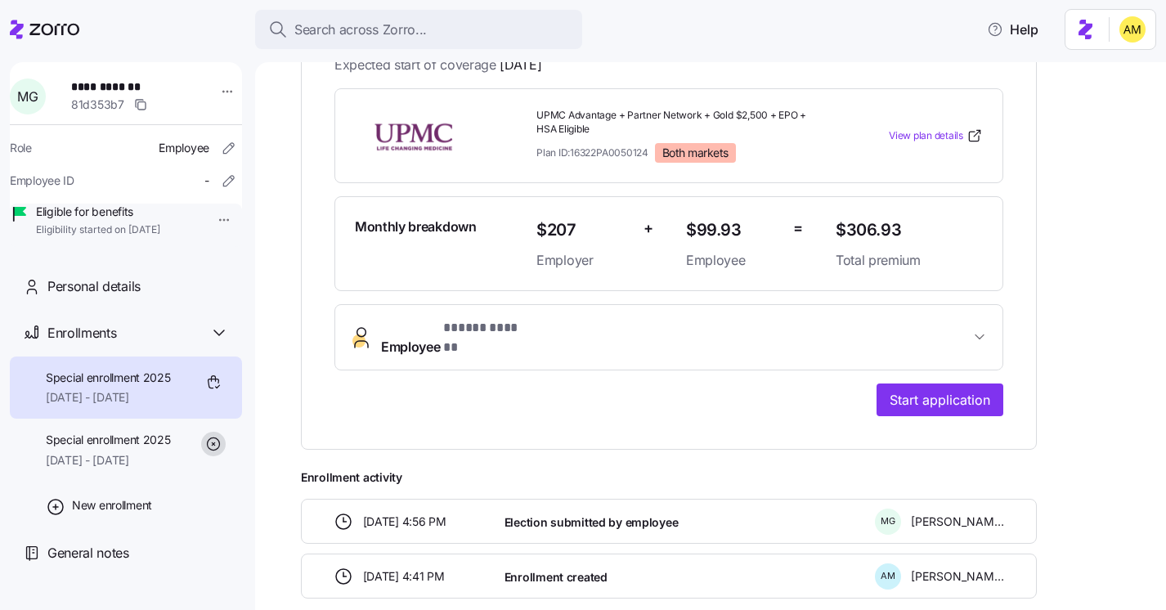
scroll to position [365, 0]
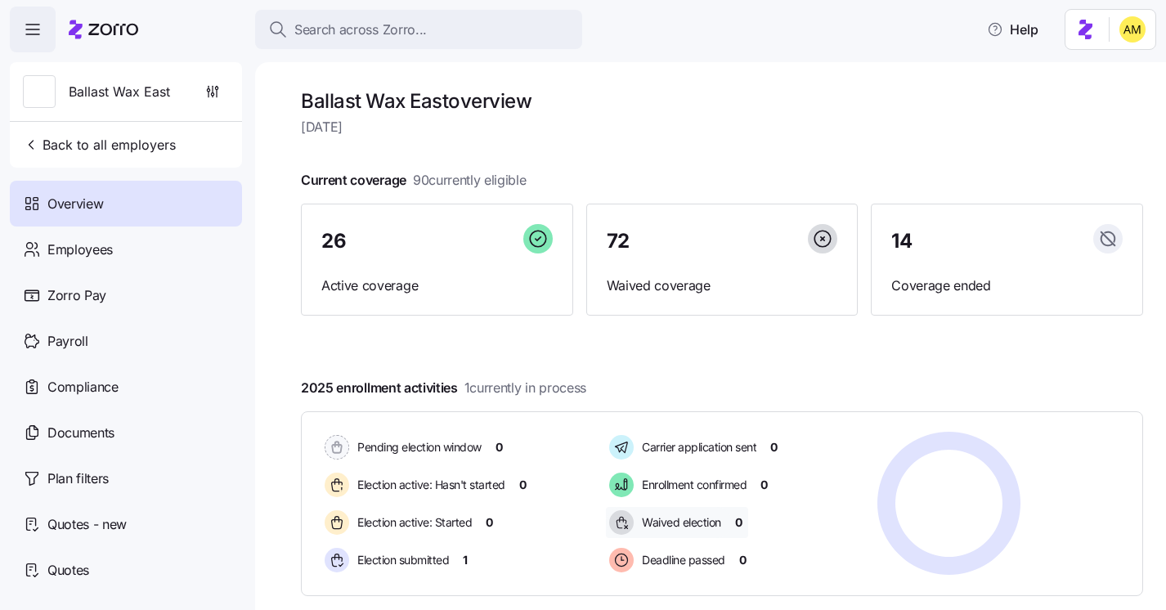
scroll to position [226, 0]
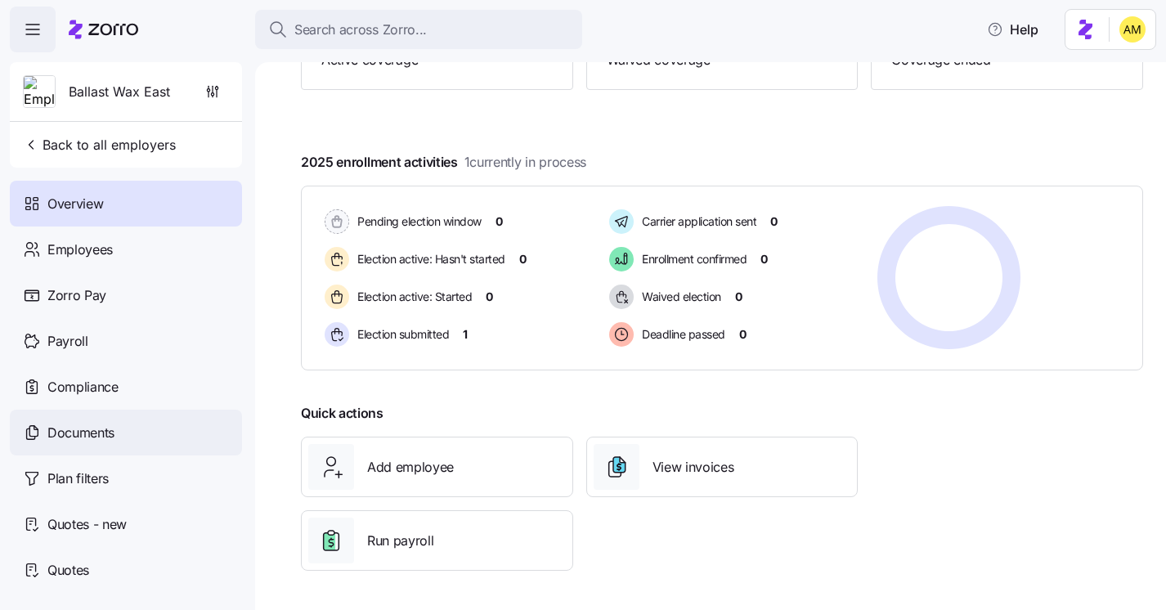
click at [98, 433] on span "Documents" at bounding box center [80, 433] width 67 height 20
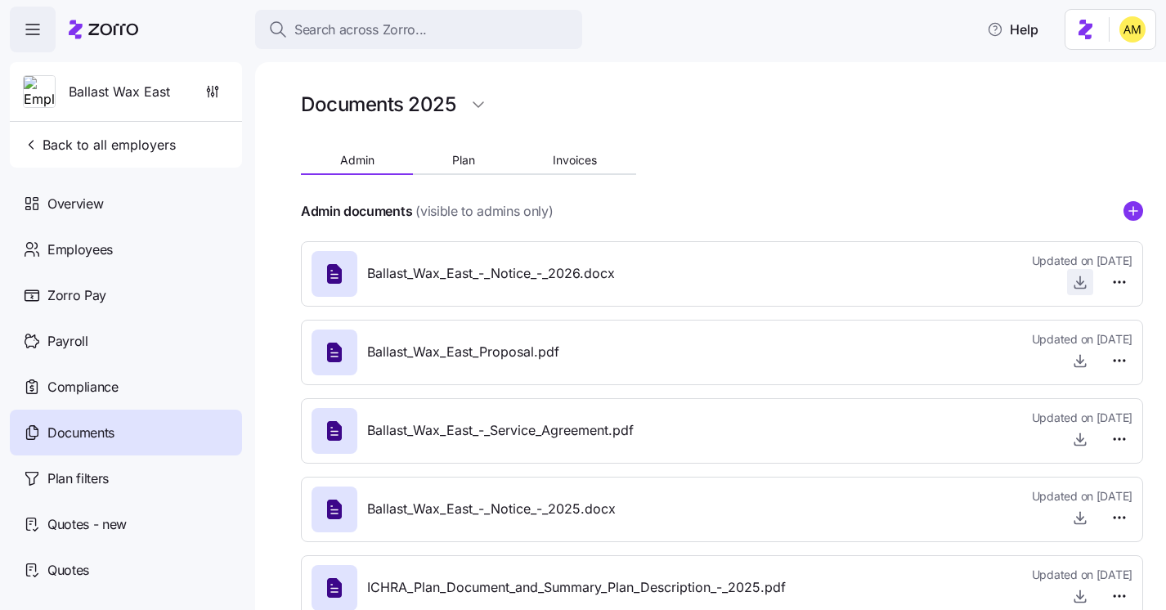
click at [1074, 277] on icon "button" at bounding box center [1080, 282] width 16 height 16
